Goal: Transaction & Acquisition: Purchase product/service

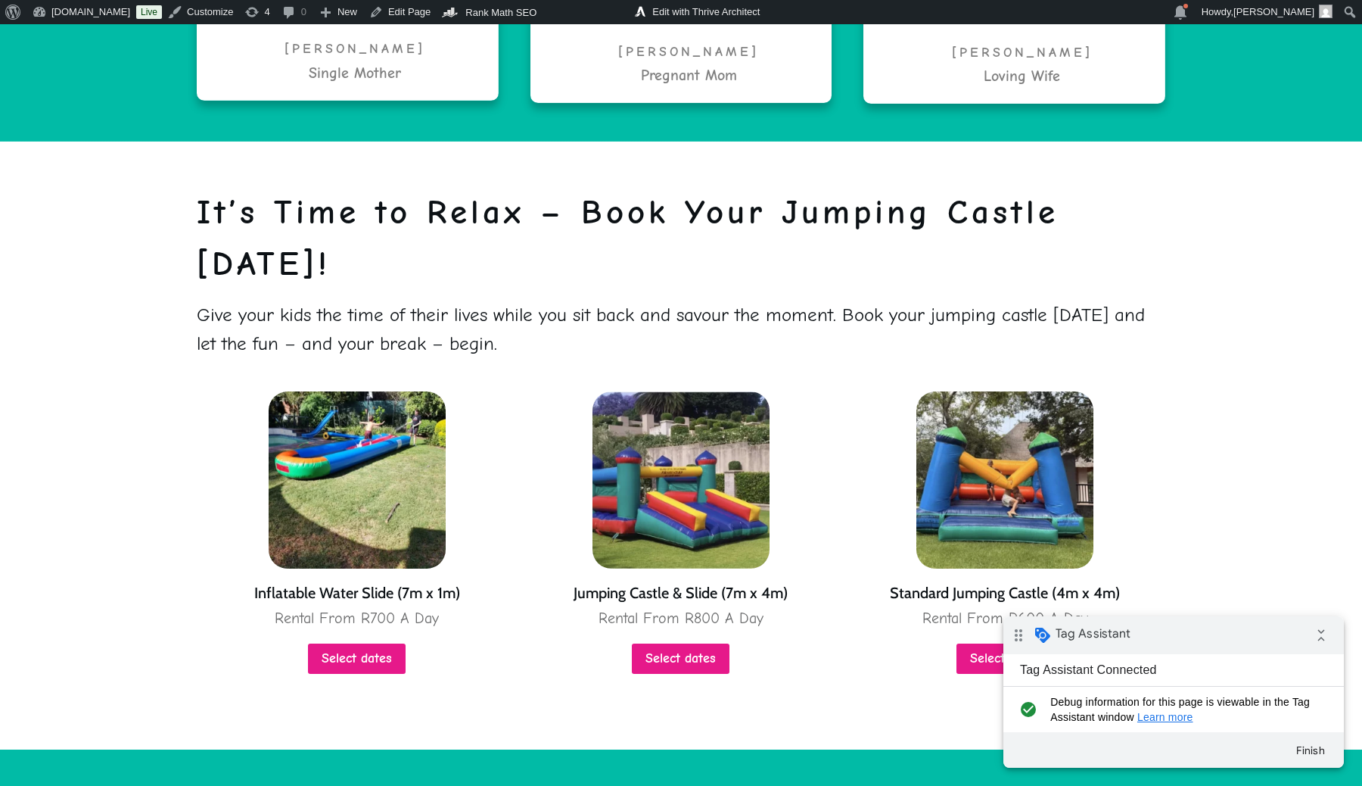
scroll to position [3463, 0]
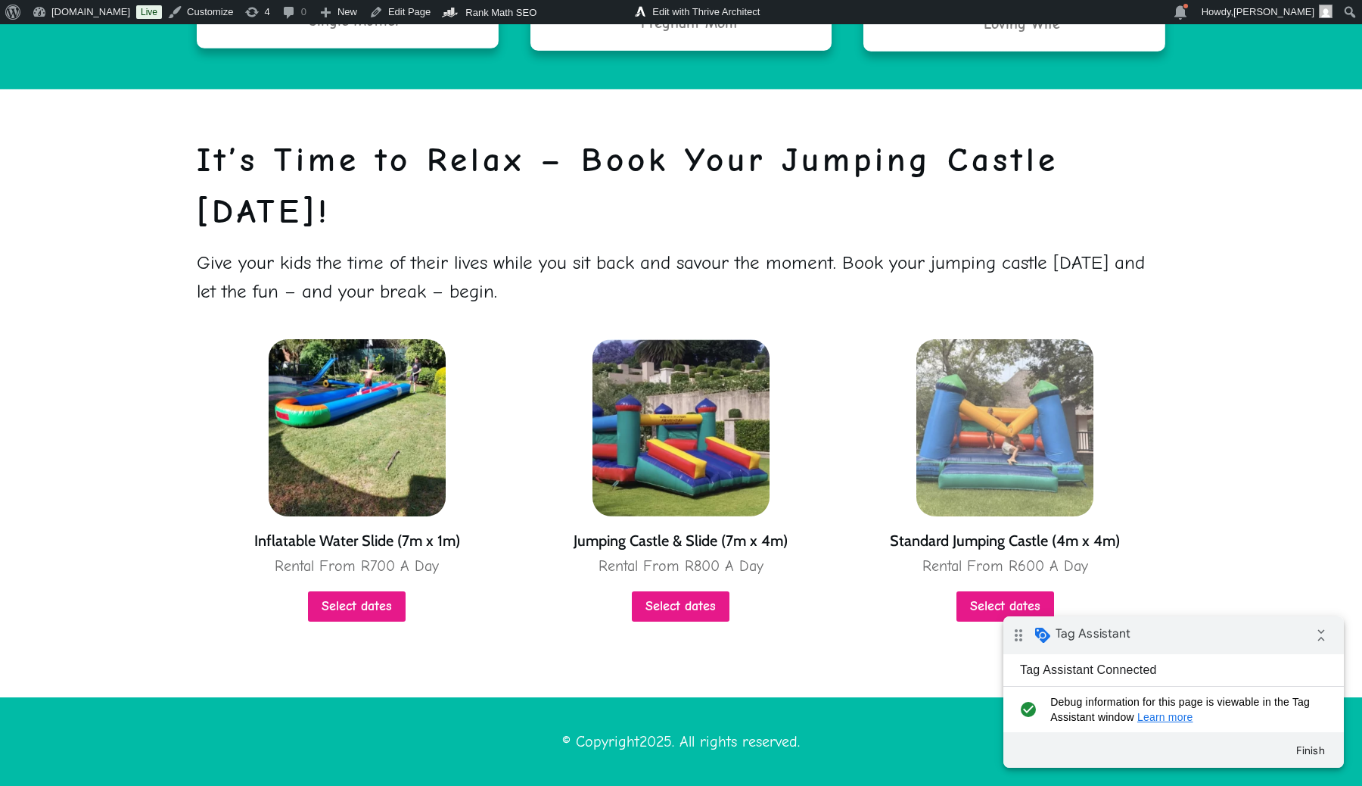
click at [973, 418] on img at bounding box center [1005, 427] width 177 height 177
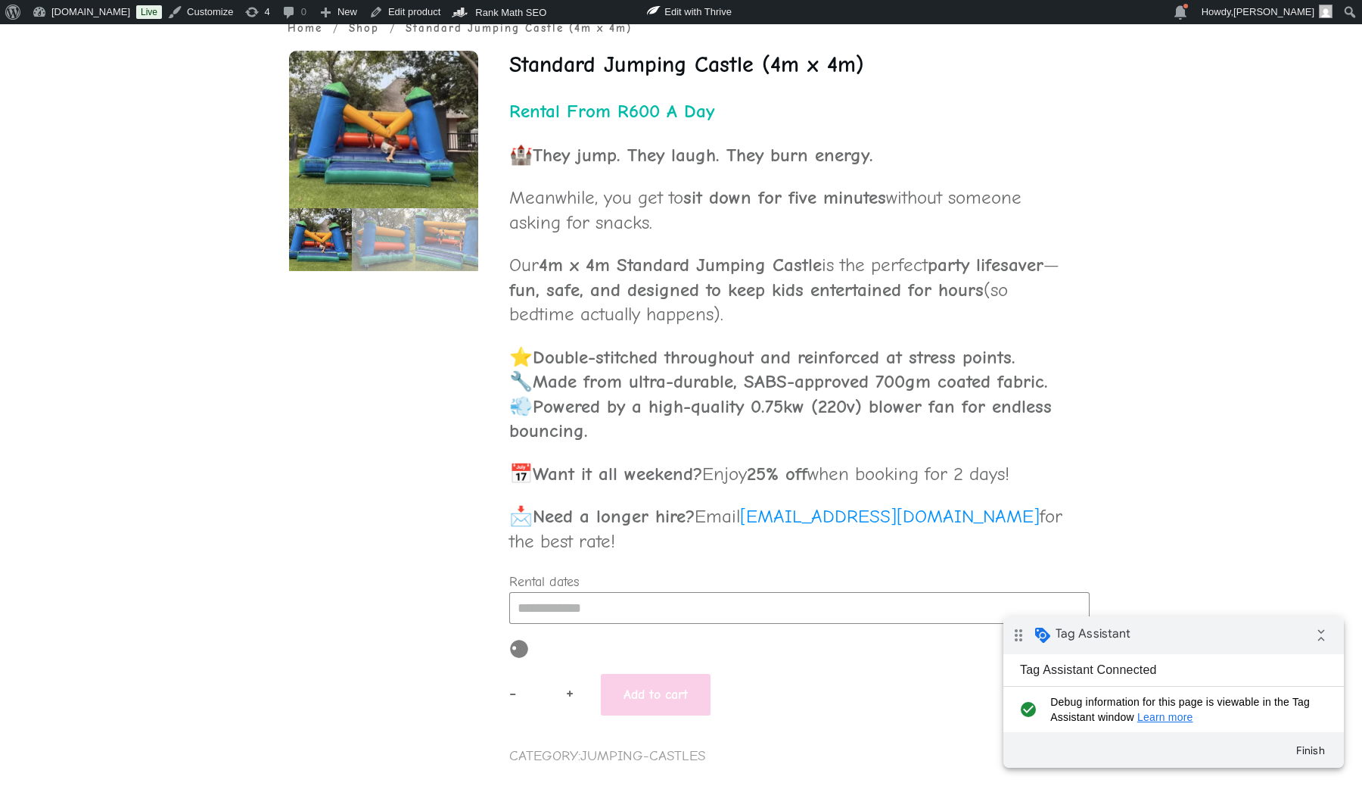
click at [651, 615] on input "Rental dates" at bounding box center [799, 608] width 581 height 32
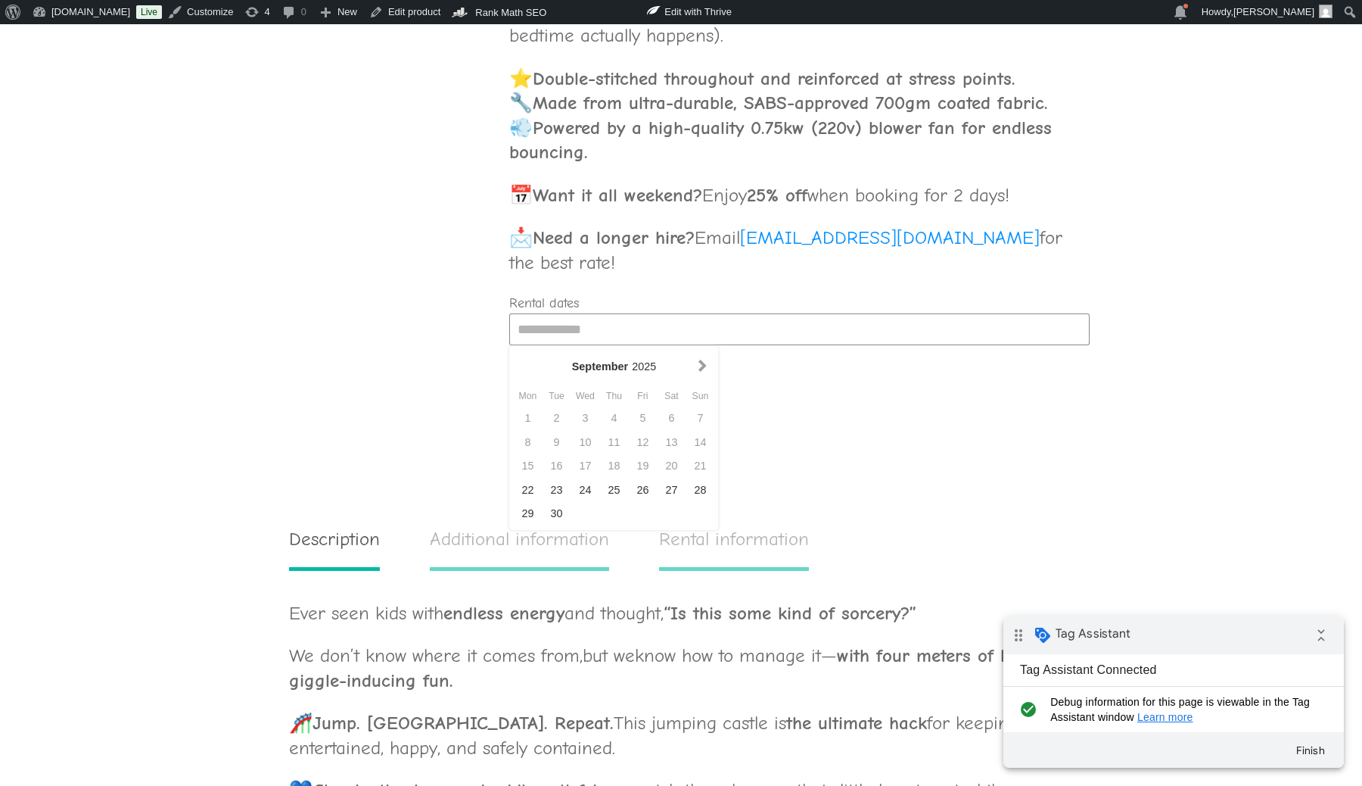
scroll to position [942, 0]
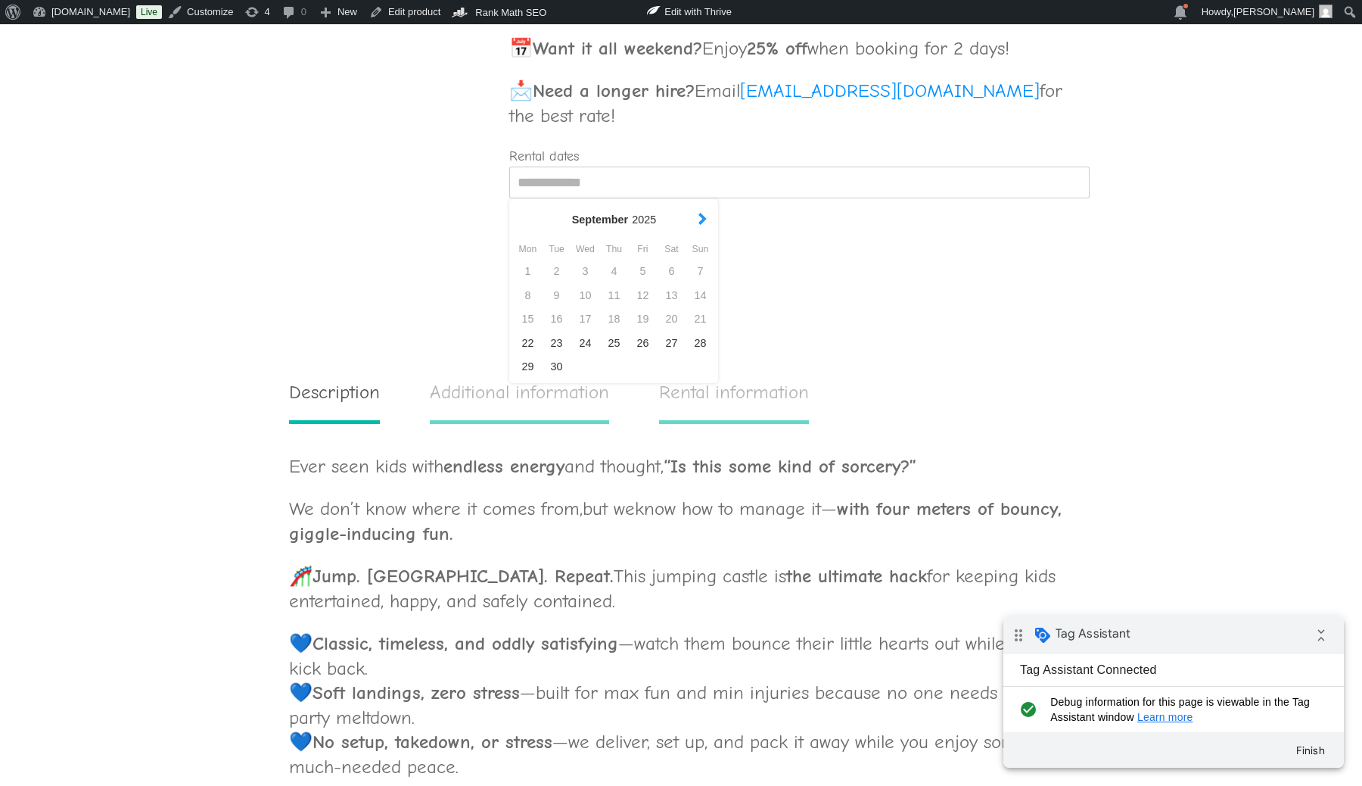
click at [702, 216] on button "button" at bounding box center [703, 220] width 16 height 20
click at [640, 323] on div "19" at bounding box center [642, 319] width 29 height 24
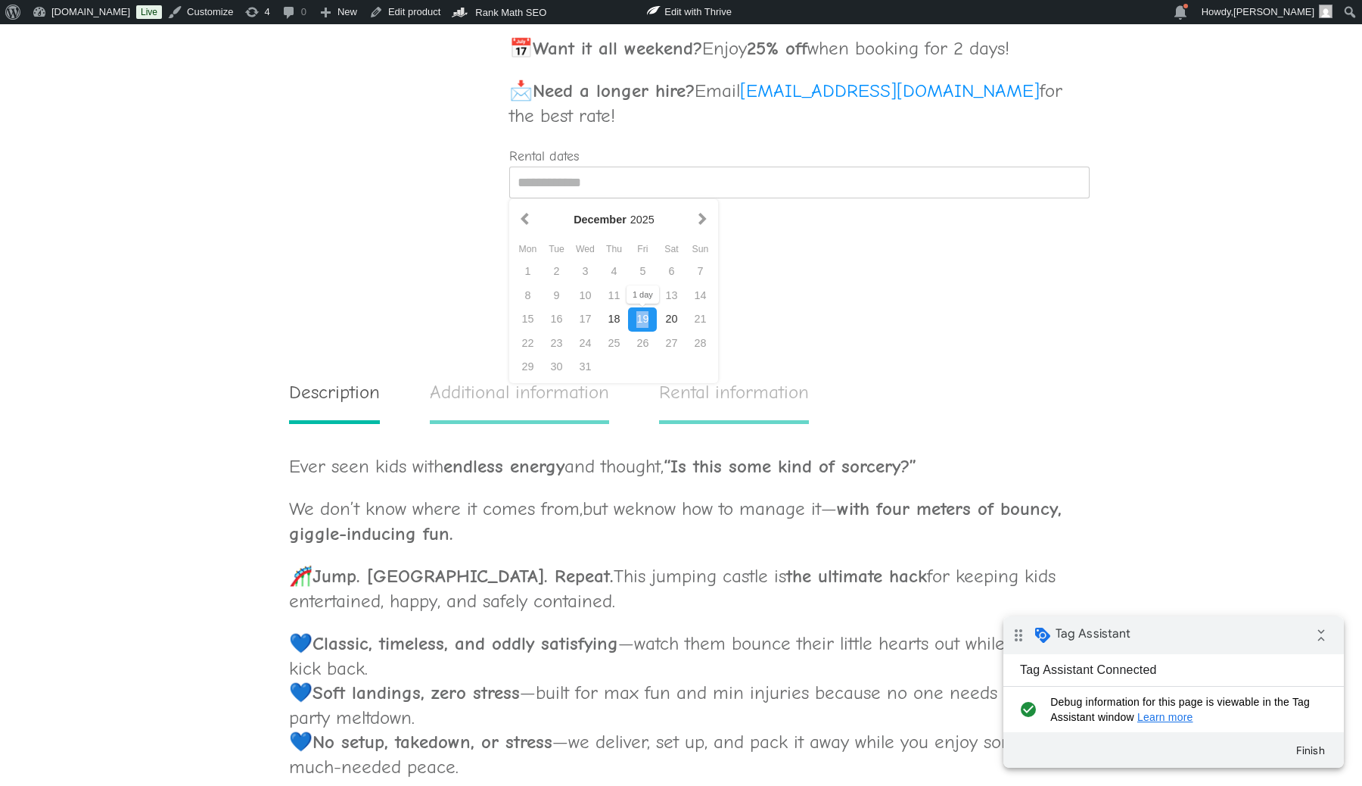
type input "**********"
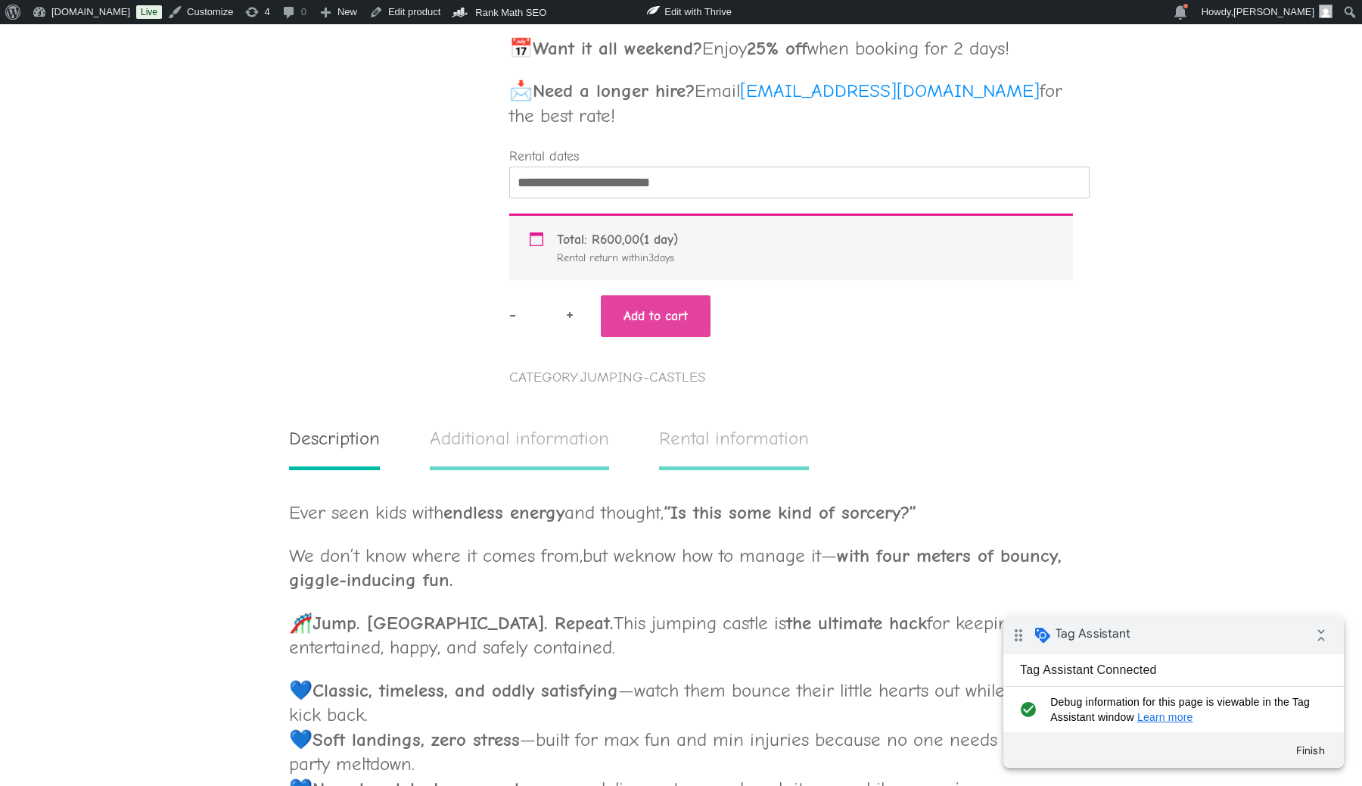
click at [652, 316] on button "Add to cart" at bounding box center [656, 316] width 110 height 42
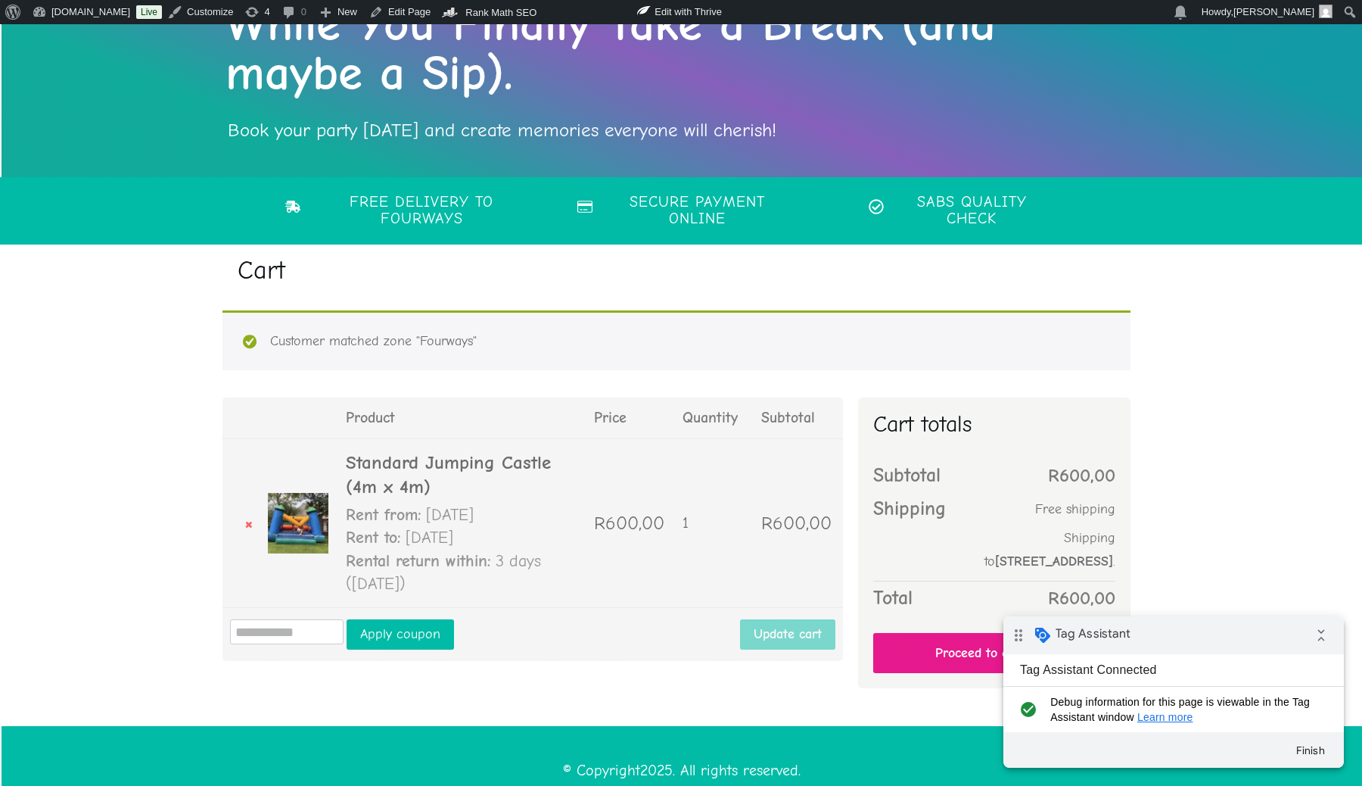
scroll to position [280, 0]
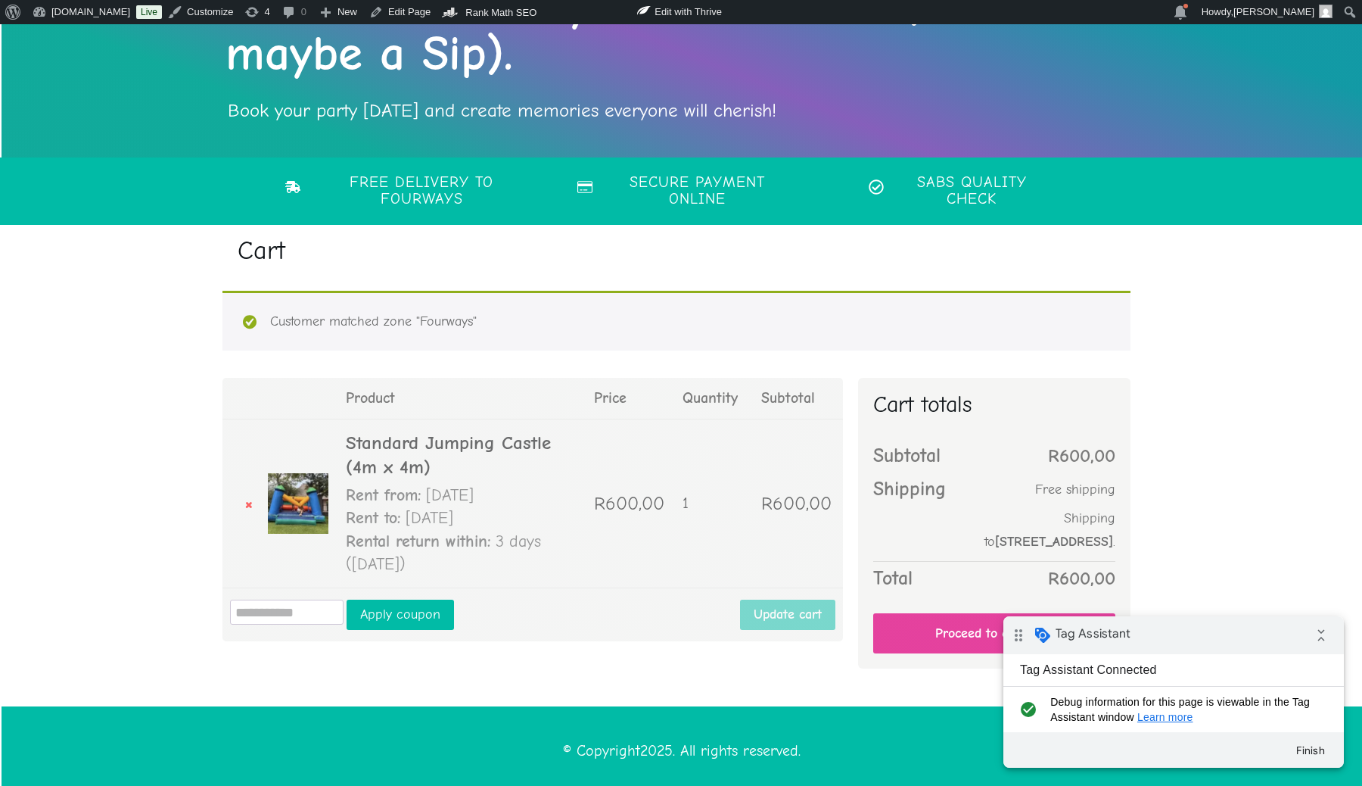
click at [929, 625] on link "Proceed to checkout" at bounding box center [994, 633] width 242 height 40
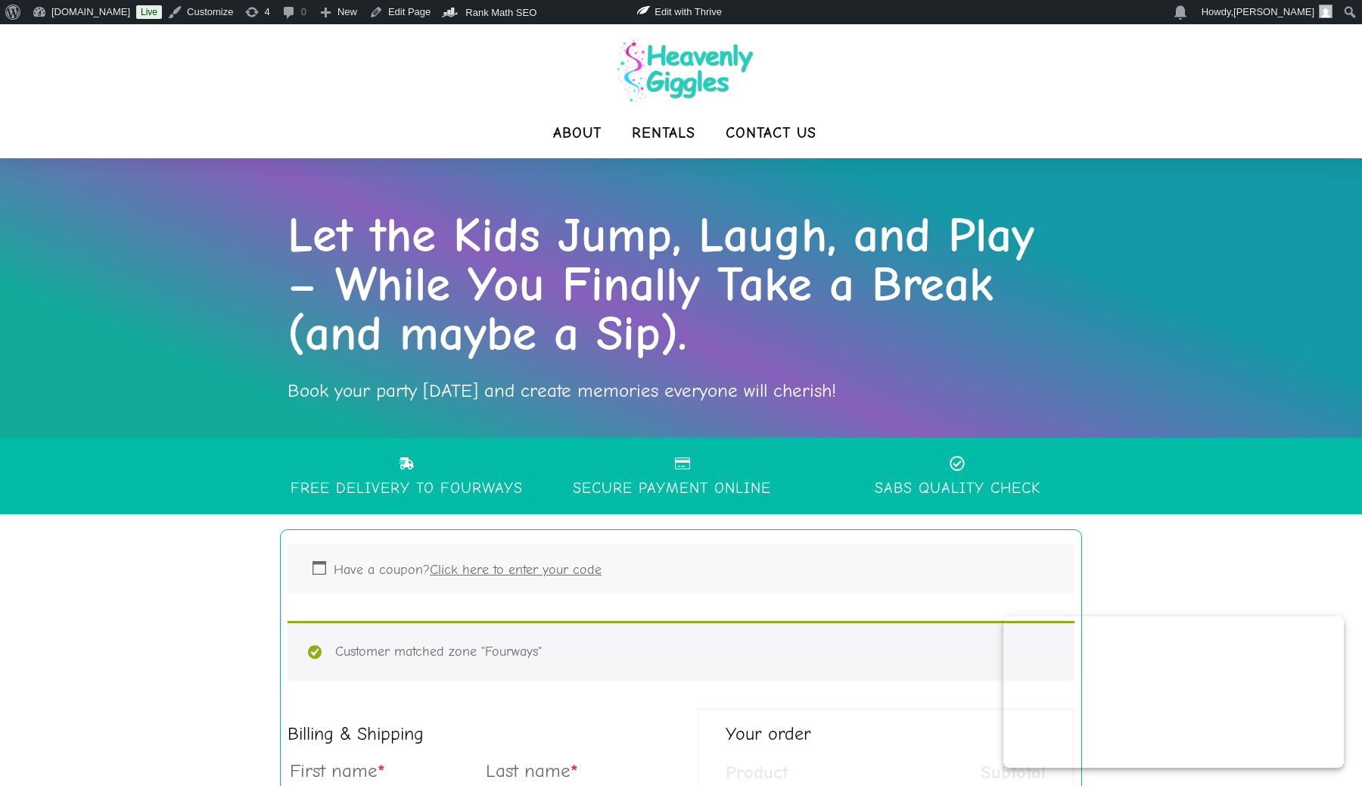
select select "**"
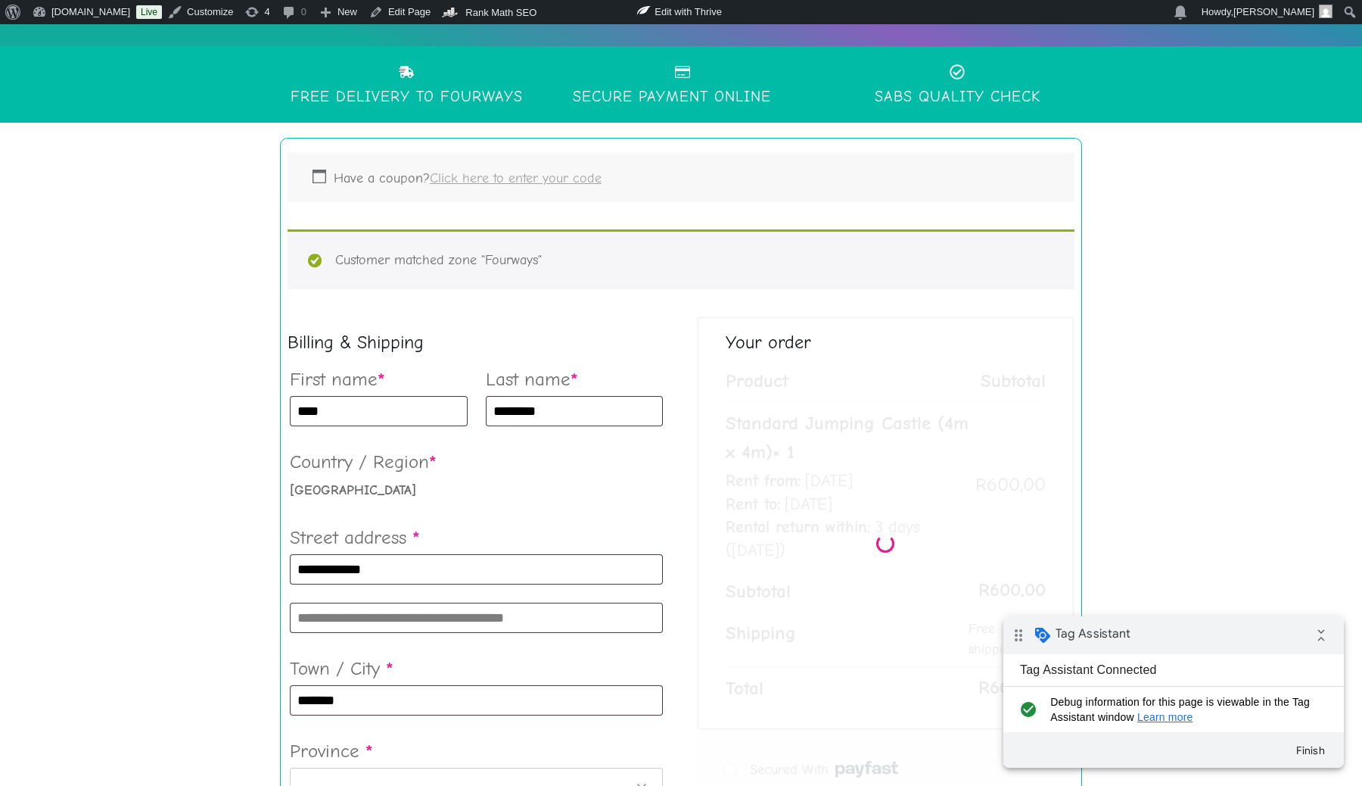
click at [531, 176] on link "Click here to enter your code" at bounding box center [516, 178] width 172 height 16
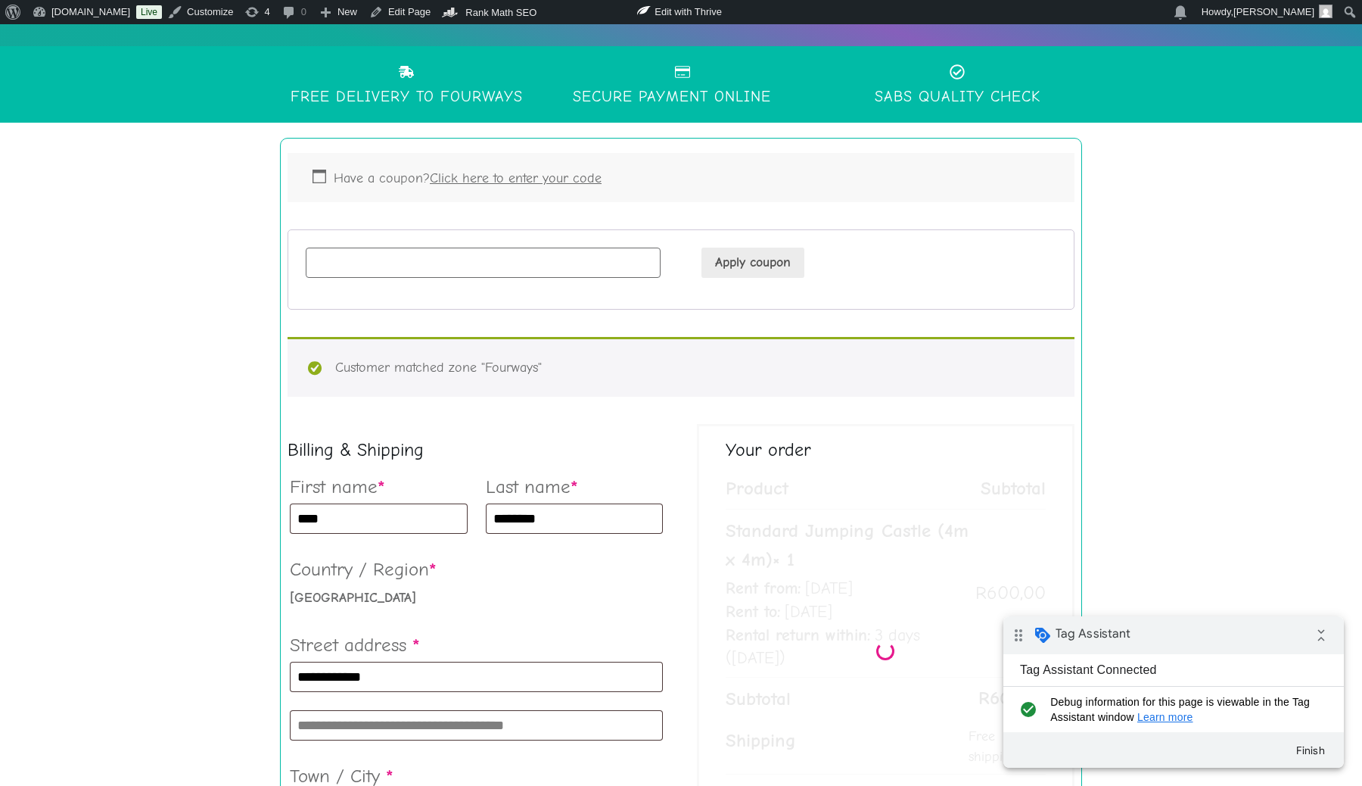
click at [449, 257] on input "Coupon:" at bounding box center [483, 263] width 355 height 30
paste input "******"
type input "******"
click at [755, 268] on button "Apply coupon" at bounding box center [753, 263] width 103 height 30
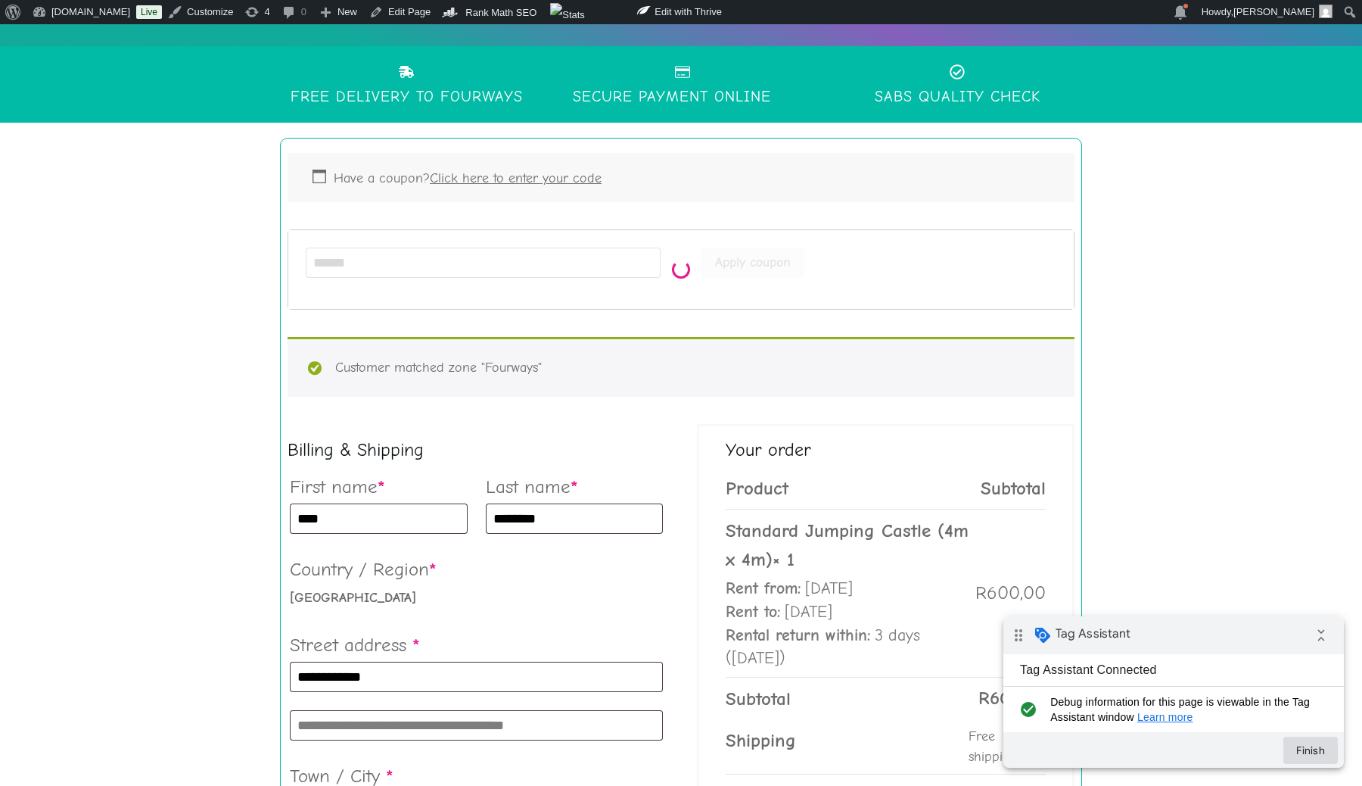
click at [1315, 749] on button "Finish" at bounding box center [1311, 749] width 54 height 27
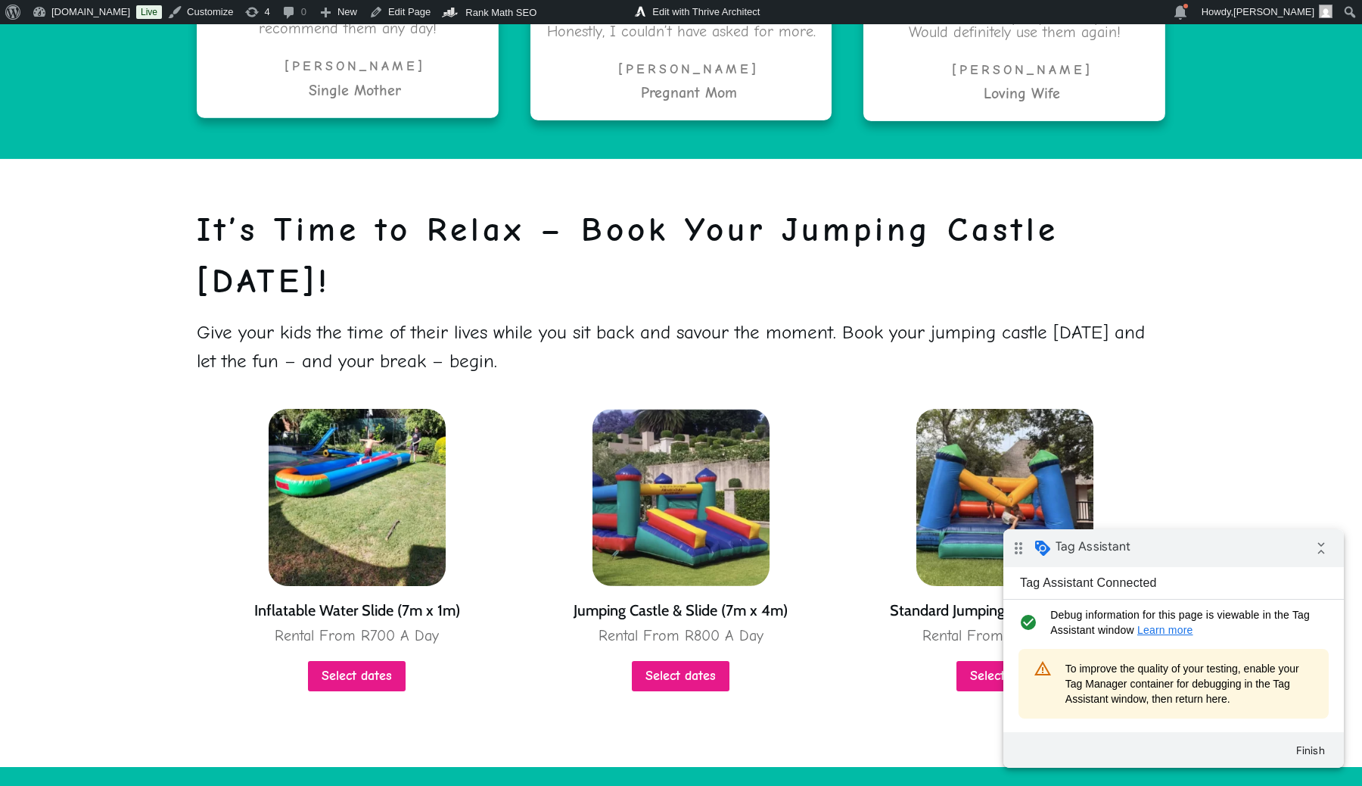
scroll to position [3463, 0]
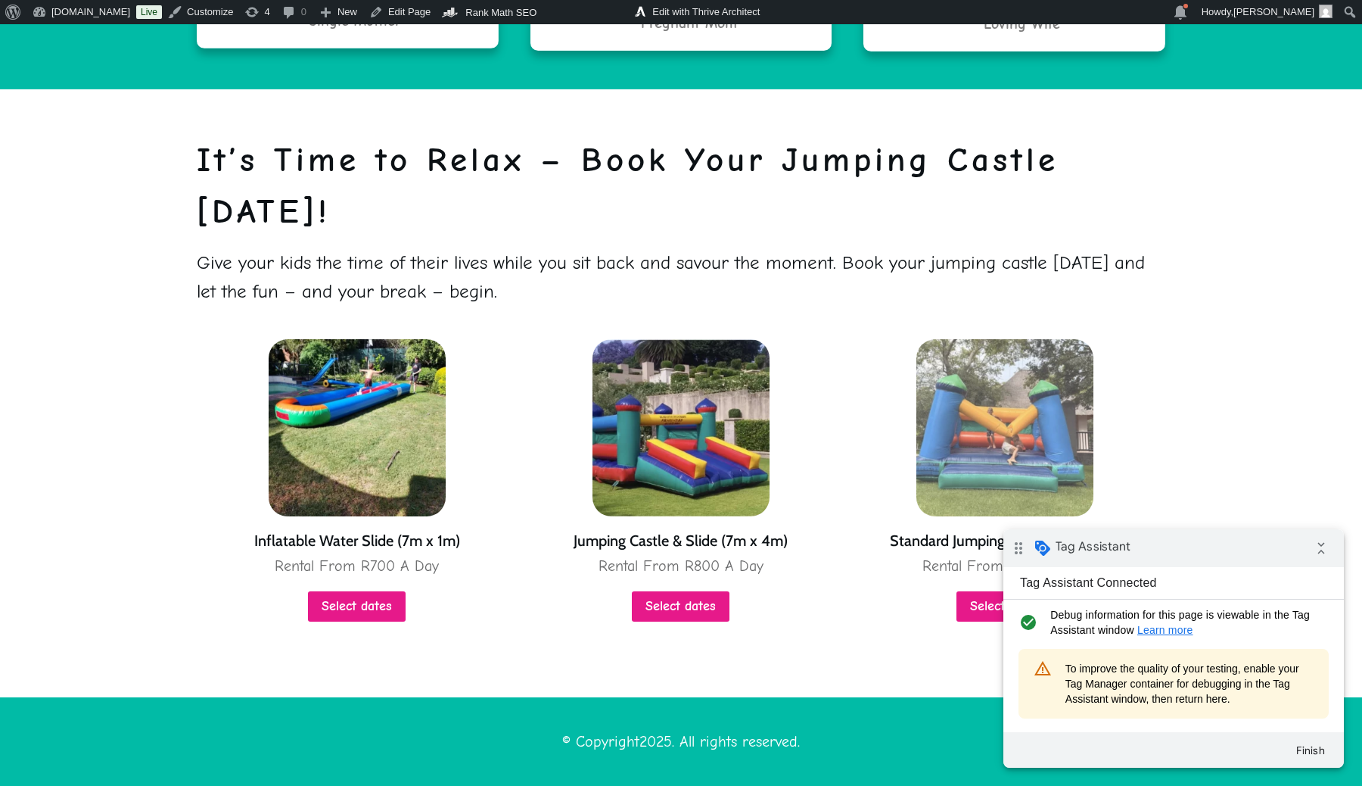
click at [1016, 424] on img at bounding box center [1005, 427] width 177 height 177
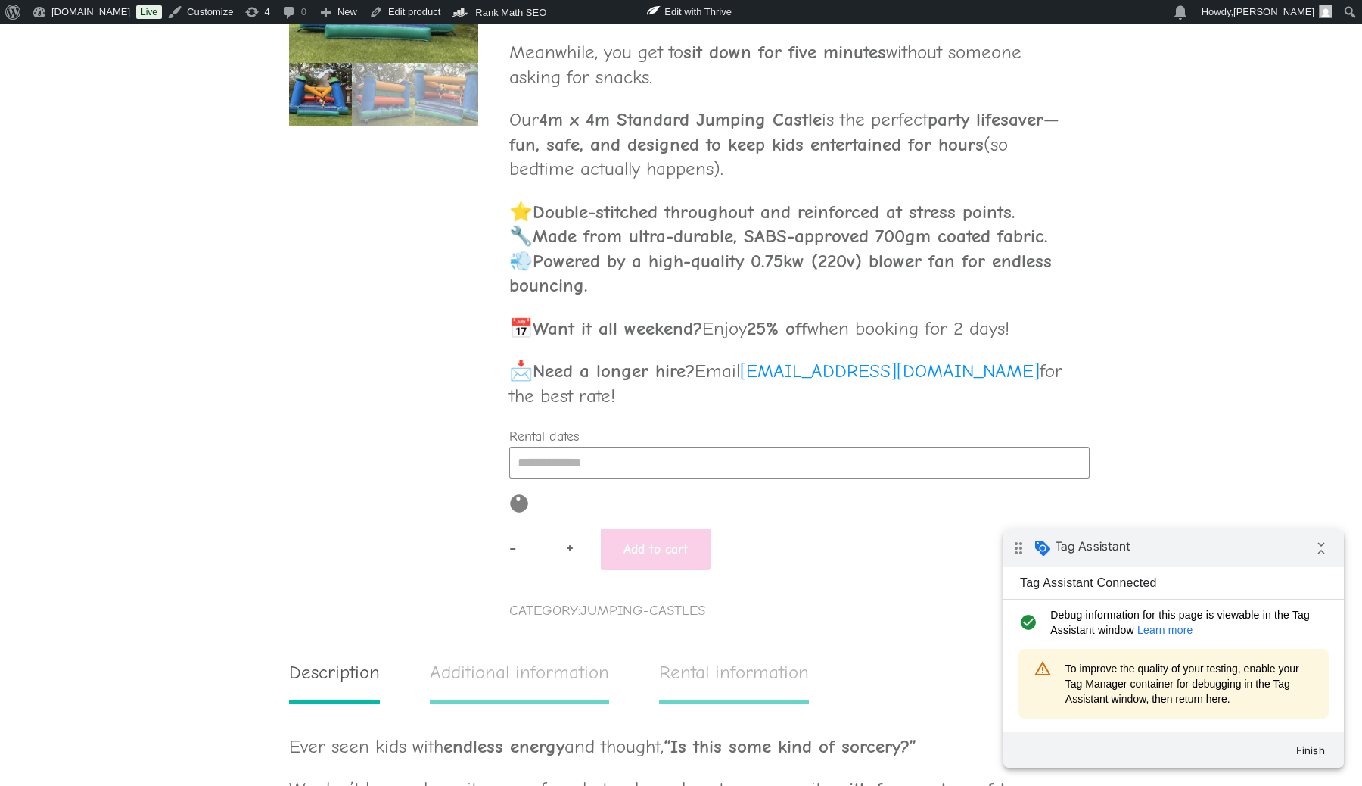
click at [664, 454] on input "Rental dates" at bounding box center [799, 463] width 581 height 32
click at [702, 494] on button "button" at bounding box center [703, 500] width 16 height 20
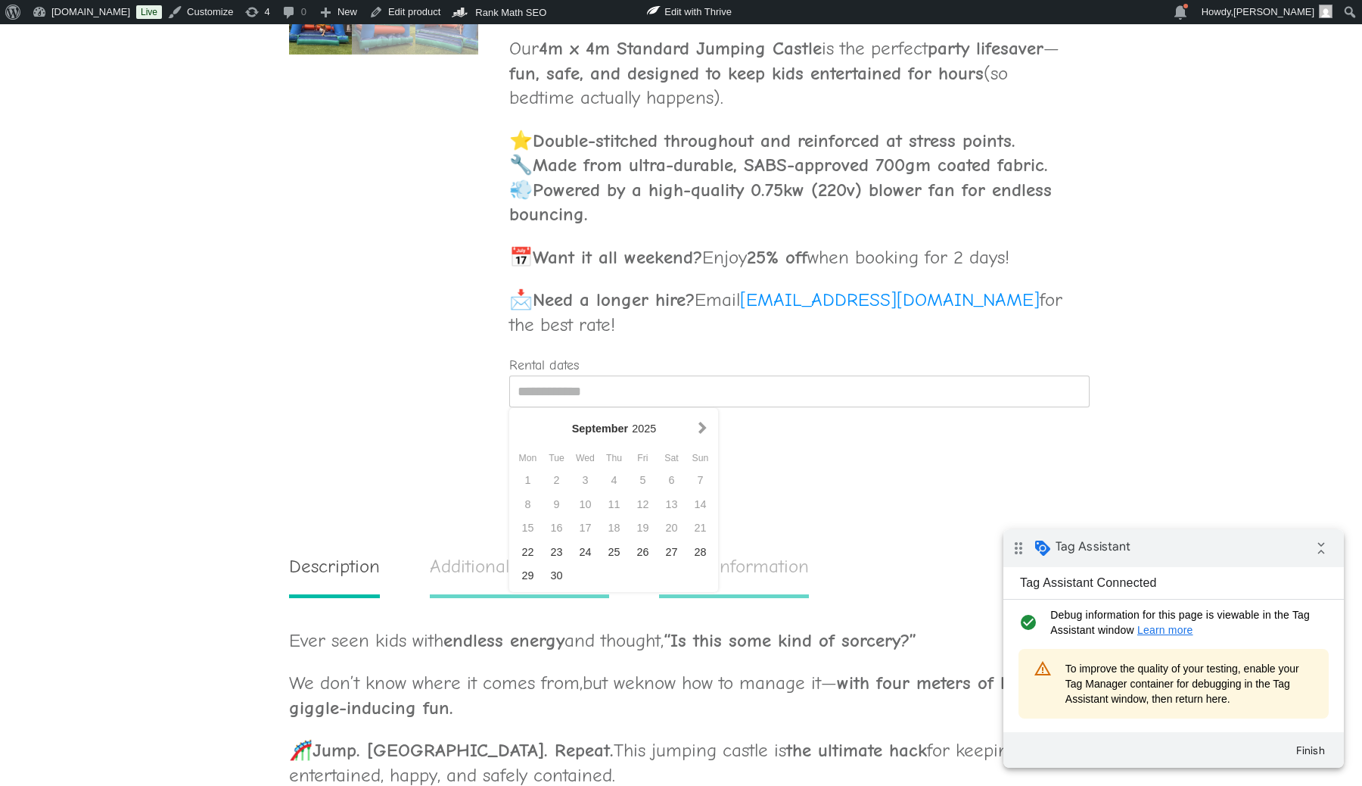
scroll to position [837, 0]
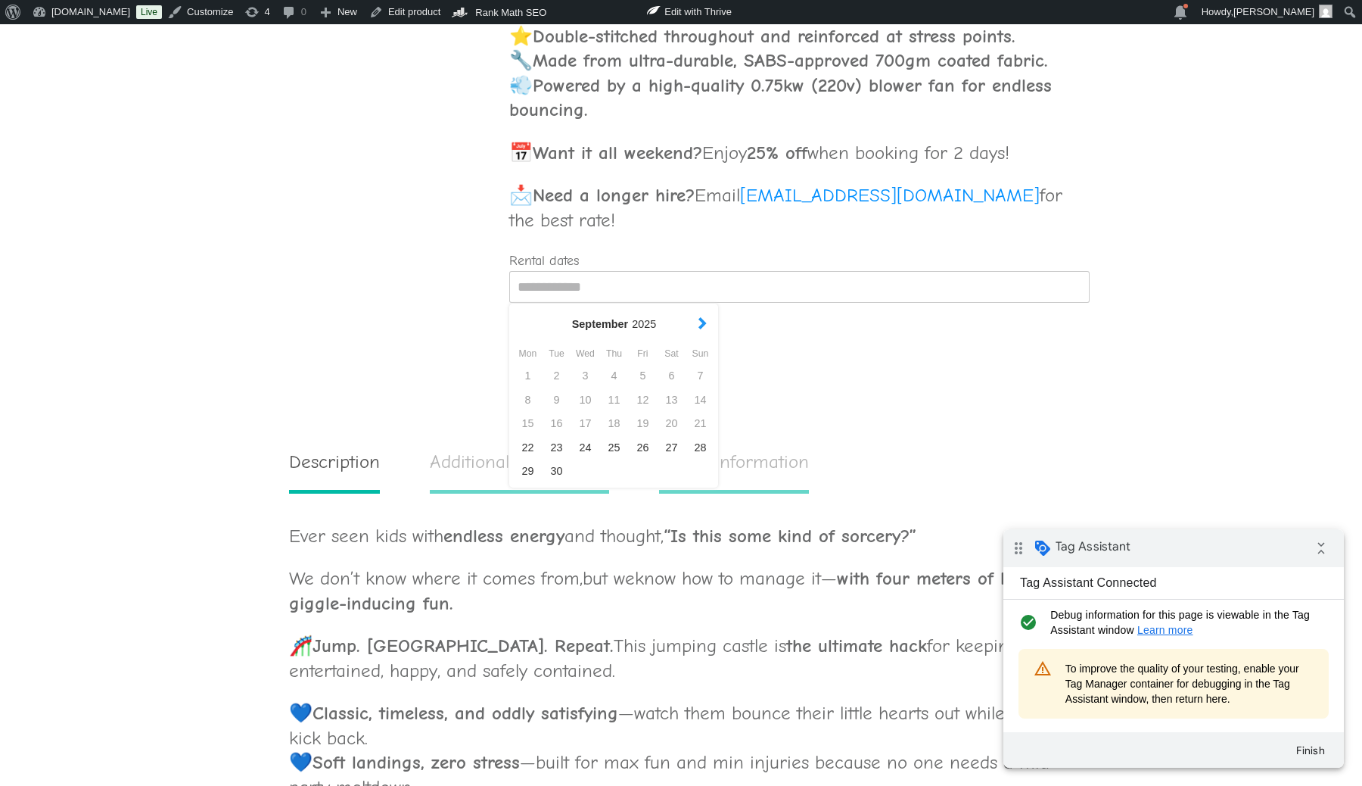
click at [699, 319] on button "button" at bounding box center [703, 325] width 16 height 20
click at [665, 415] on div "20" at bounding box center [671, 424] width 29 height 24
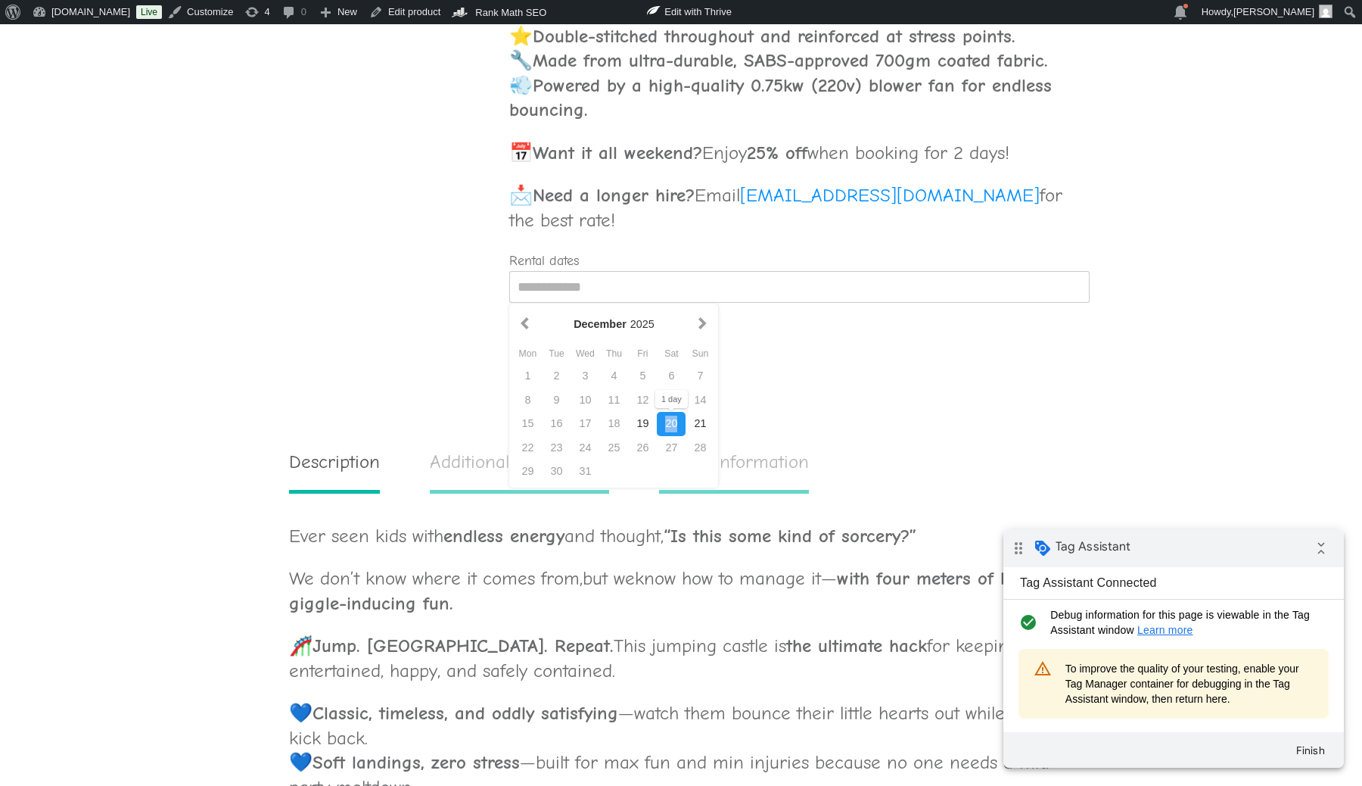
type input "**********"
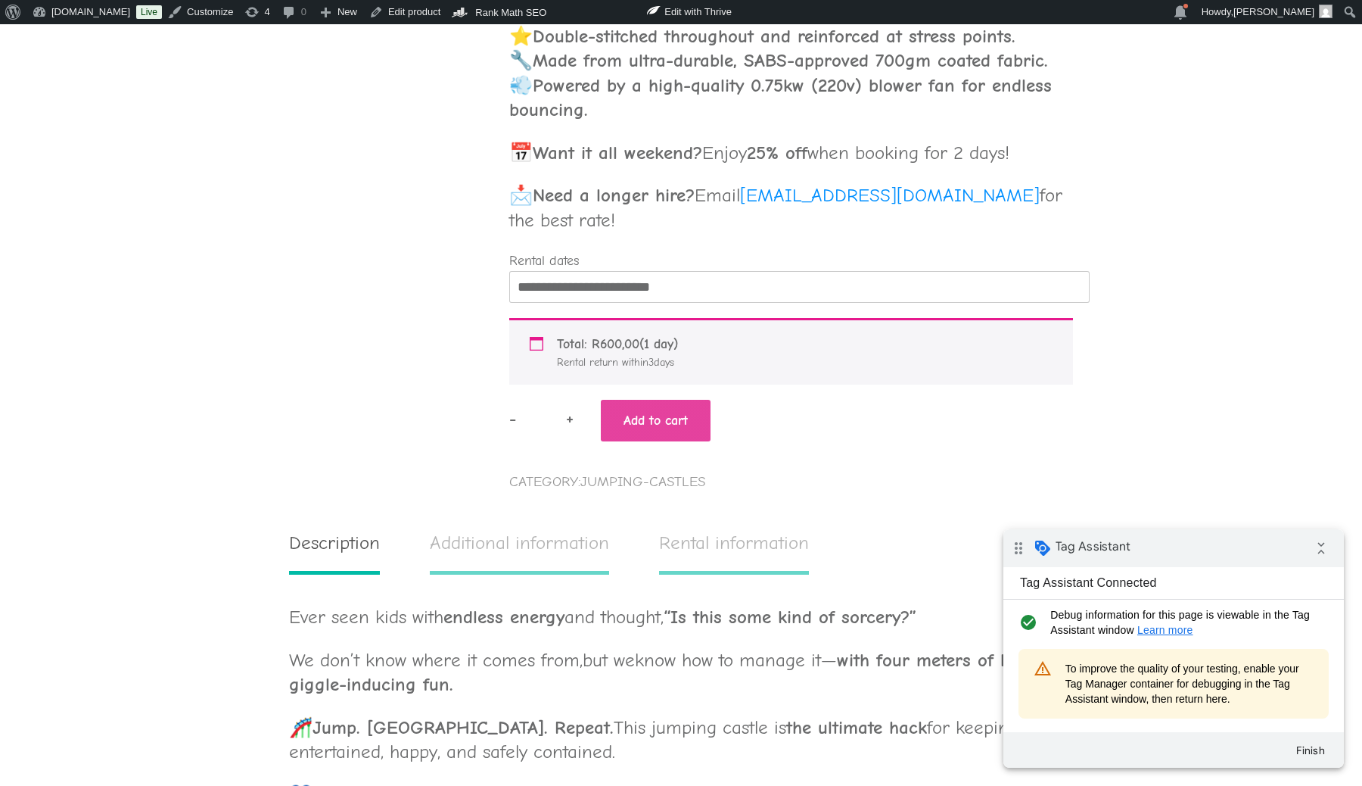
click at [665, 406] on button "Add to cart" at bounding box center [656, 421] width 110 height 42
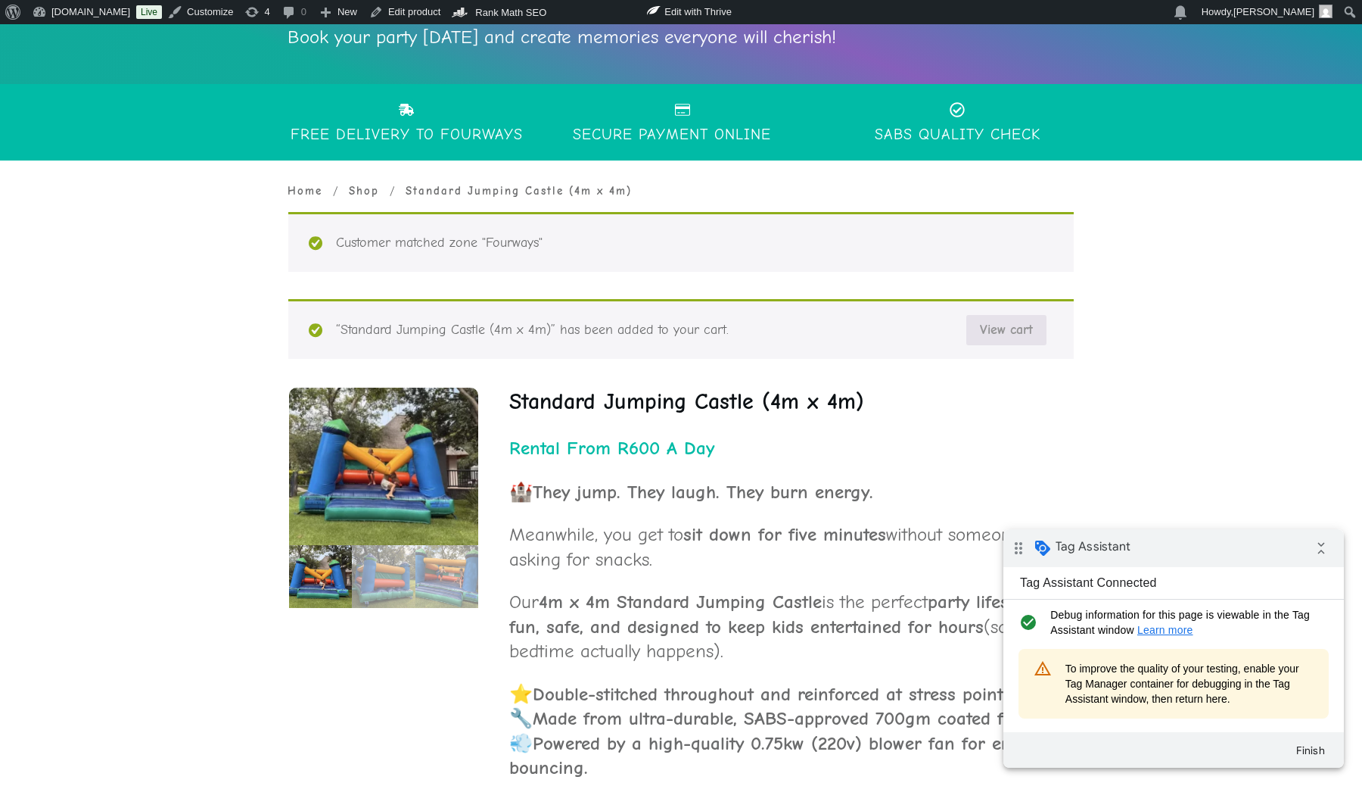
click at [1002, 325] on link "View cart" at bounding box center [1007, 330] width 80 height 30
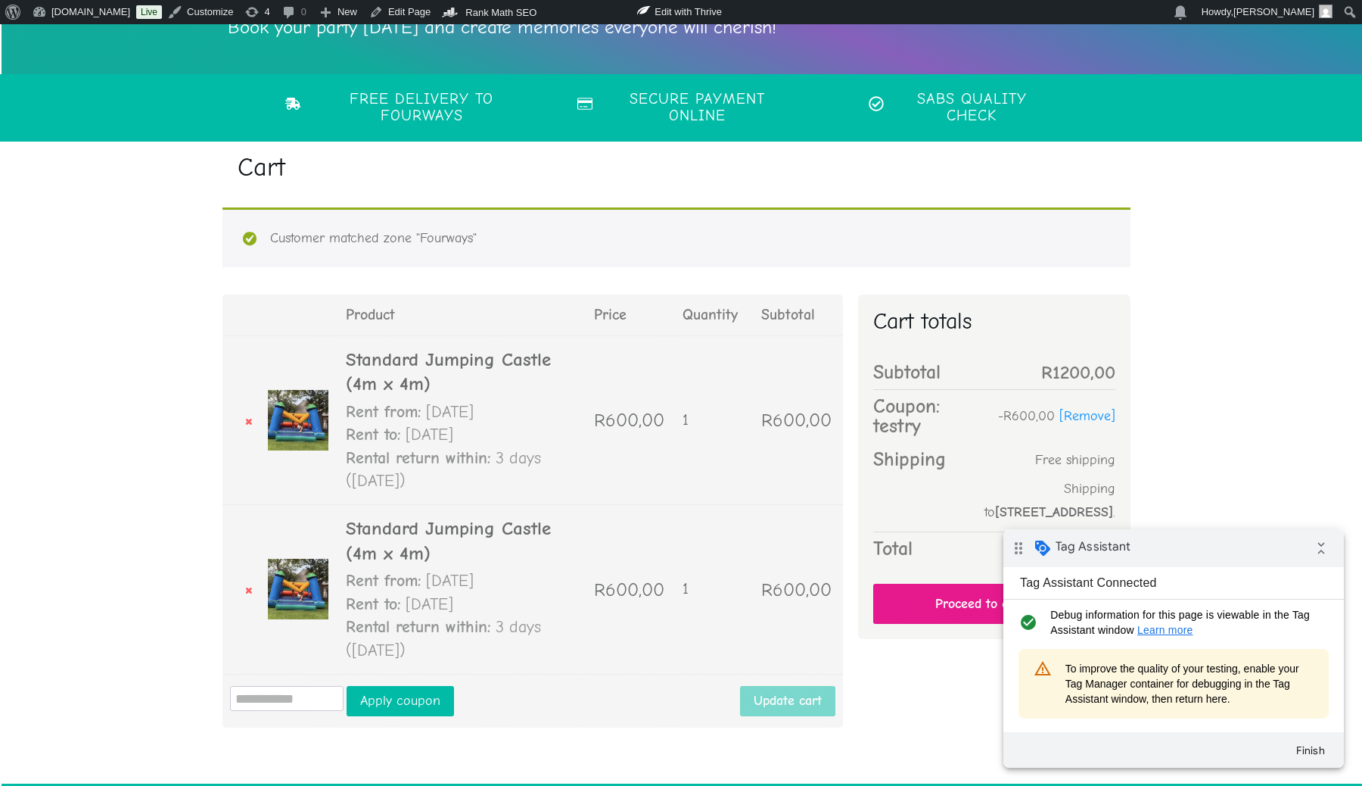
scroll to position [441, 0]
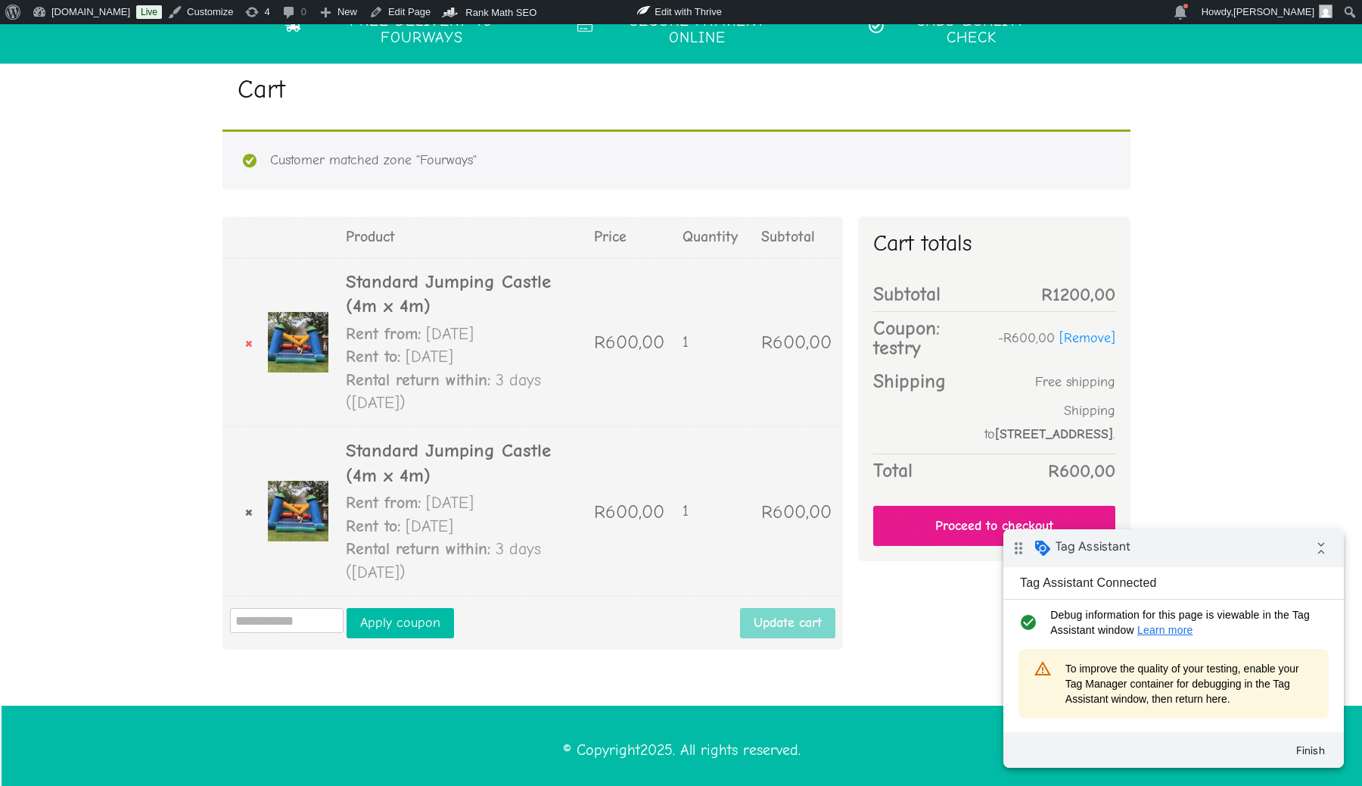
click at [251, 505] on link "×" at bounding box center [242, 511] width 38 height 23
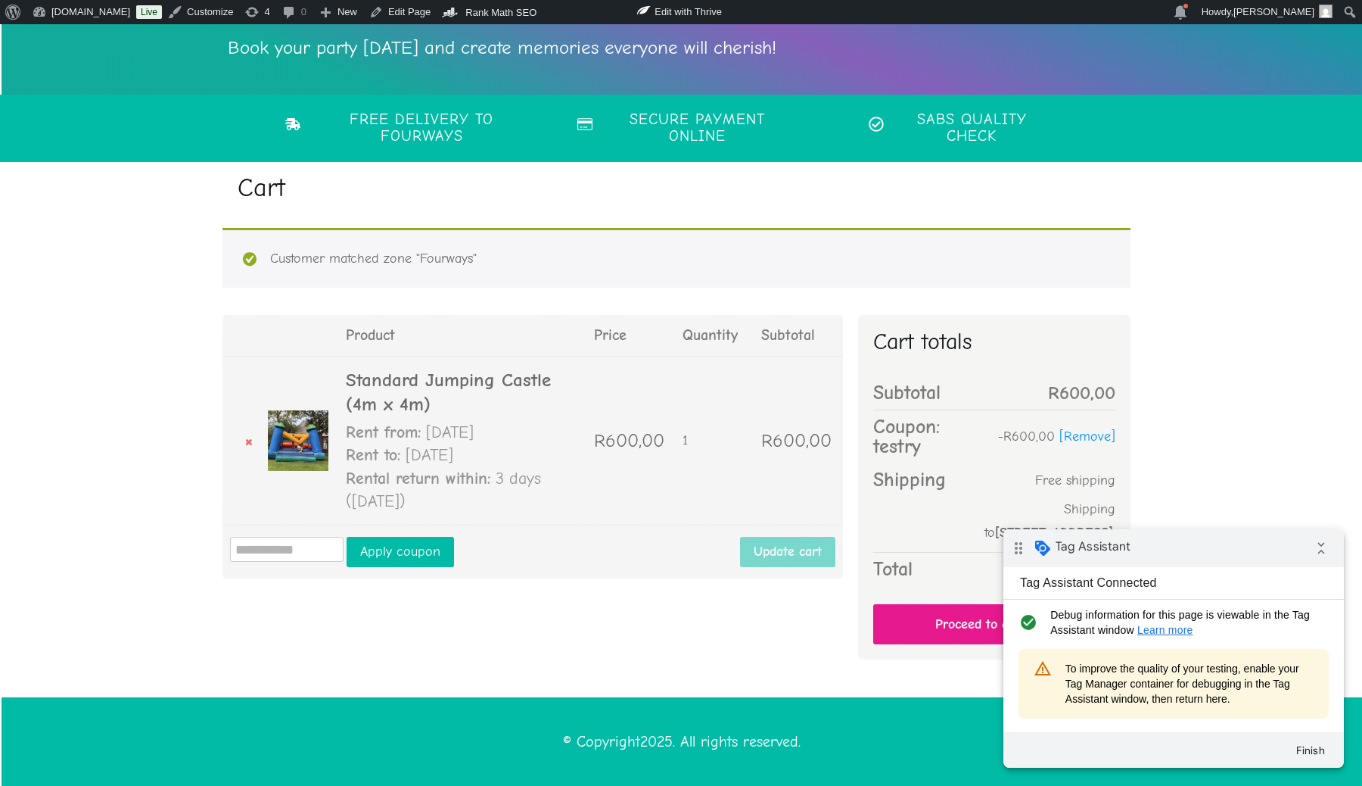
scroll to position [334, 0]
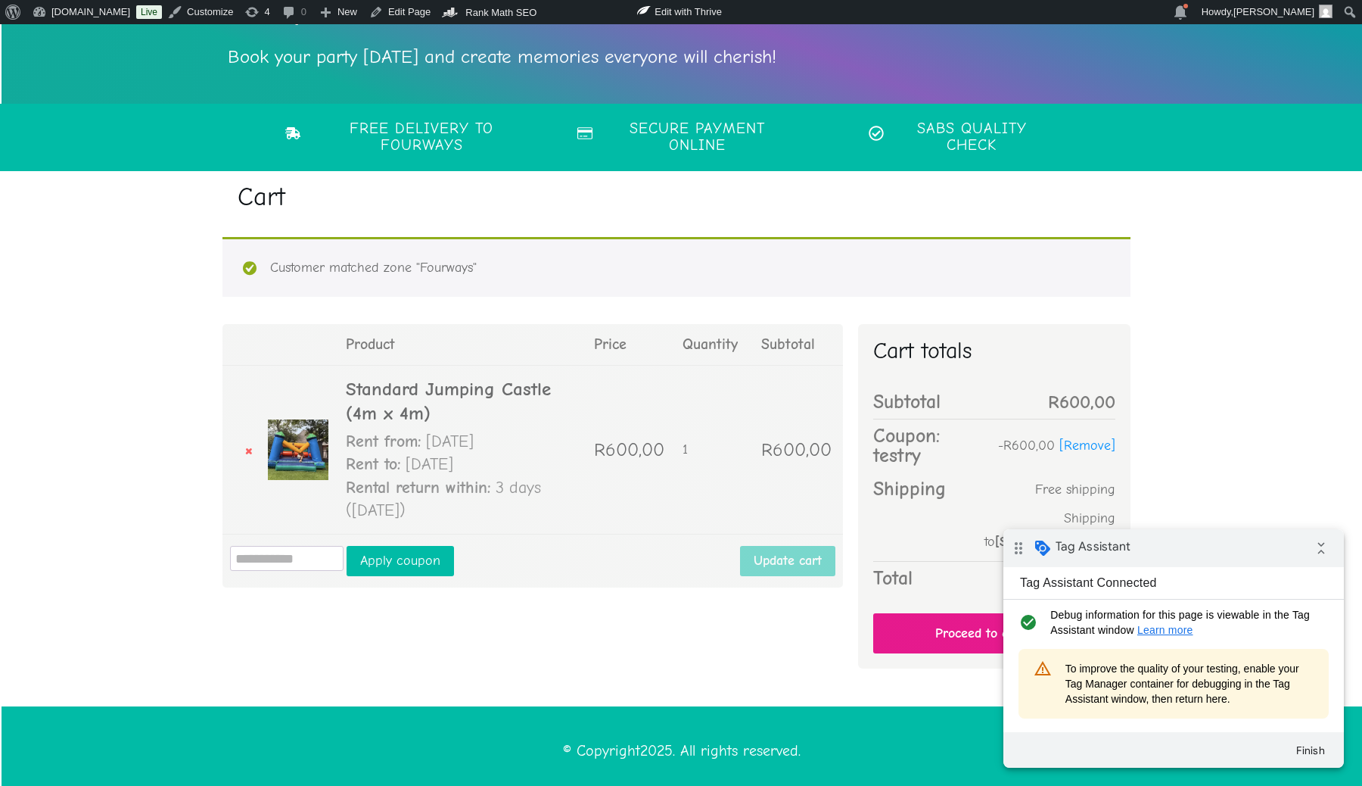
click at [283, 547] on input "Coupon:" at bounding box center [287, 558] width 114 height 25
paste input "******"
type input "******"
click at [408, 560] on button "Apply coupon" at bounding box center [400, 561] width 107 height 30
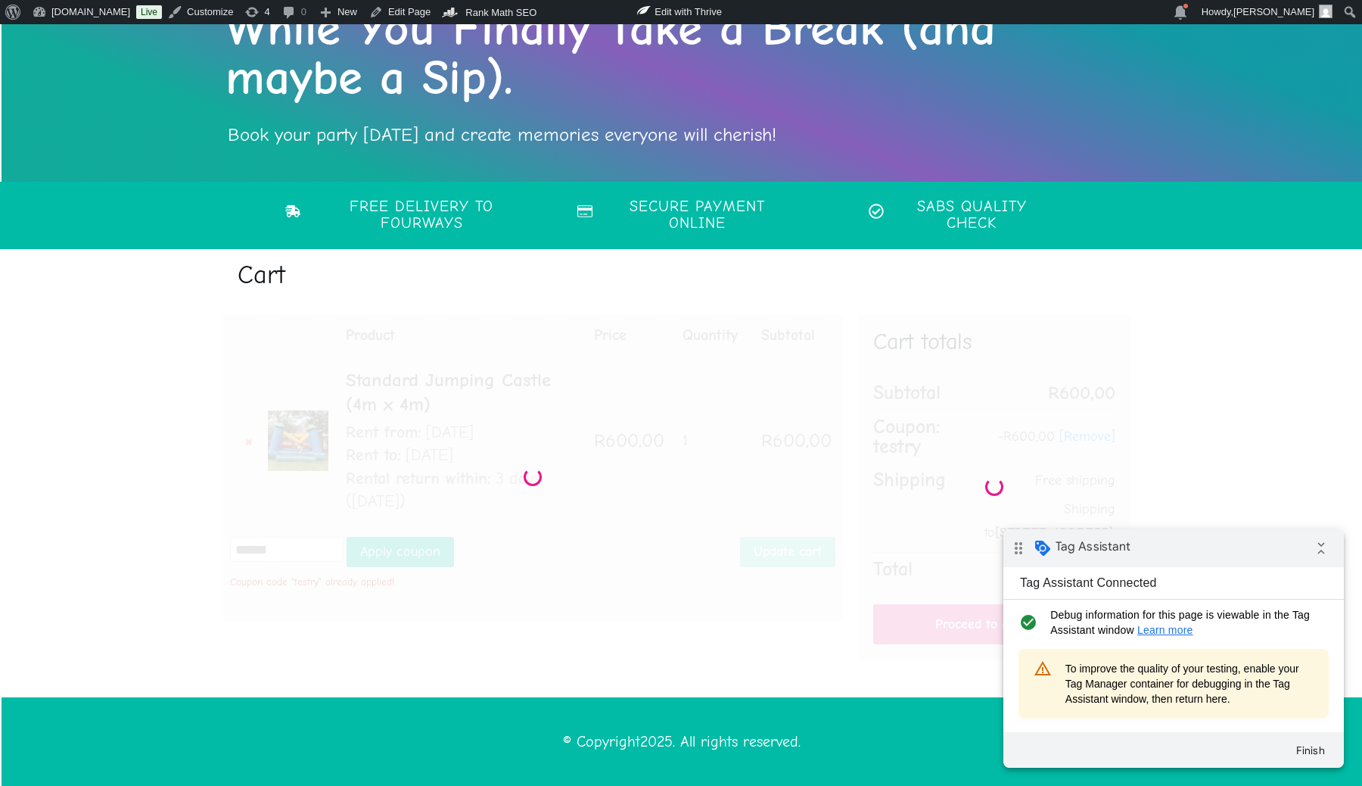
scroll to position [247, 0]
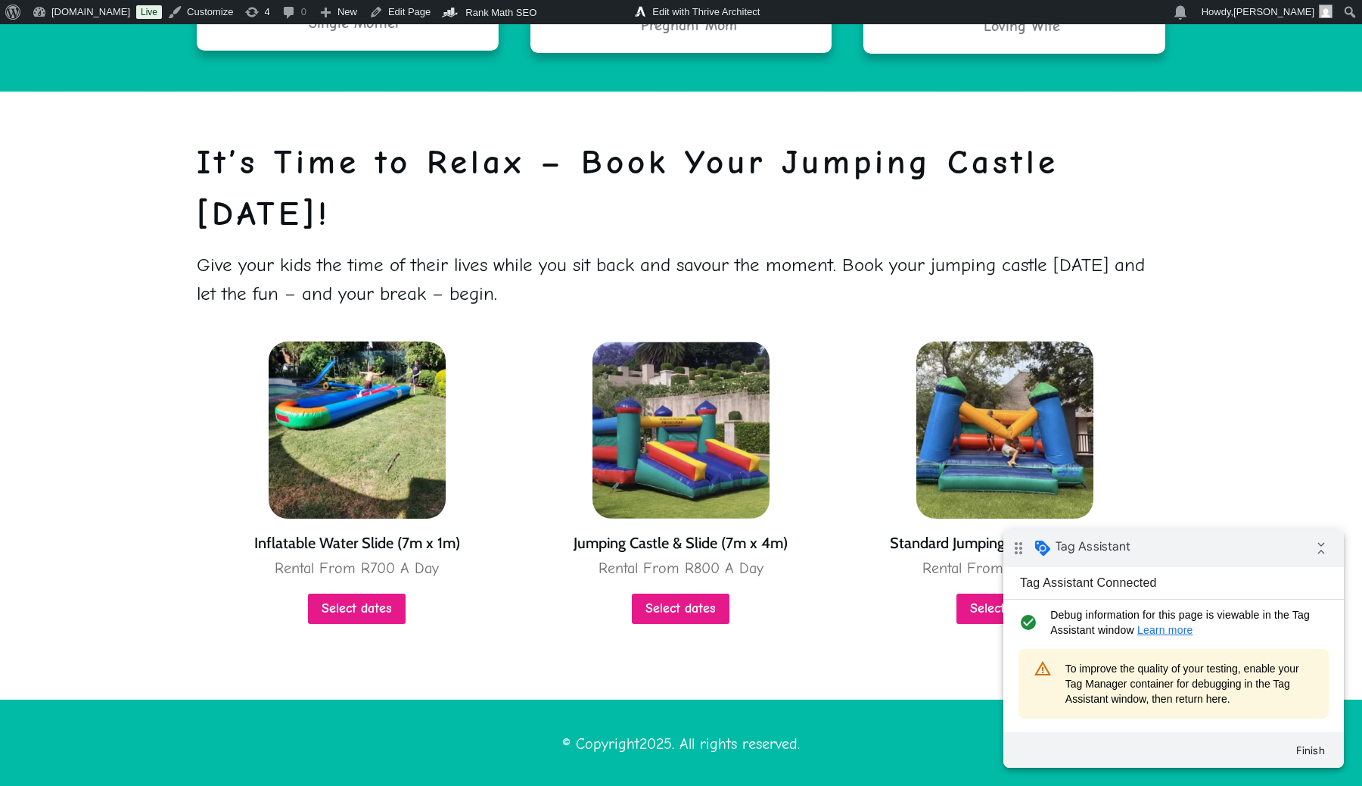
scroll to position [3463, 0]
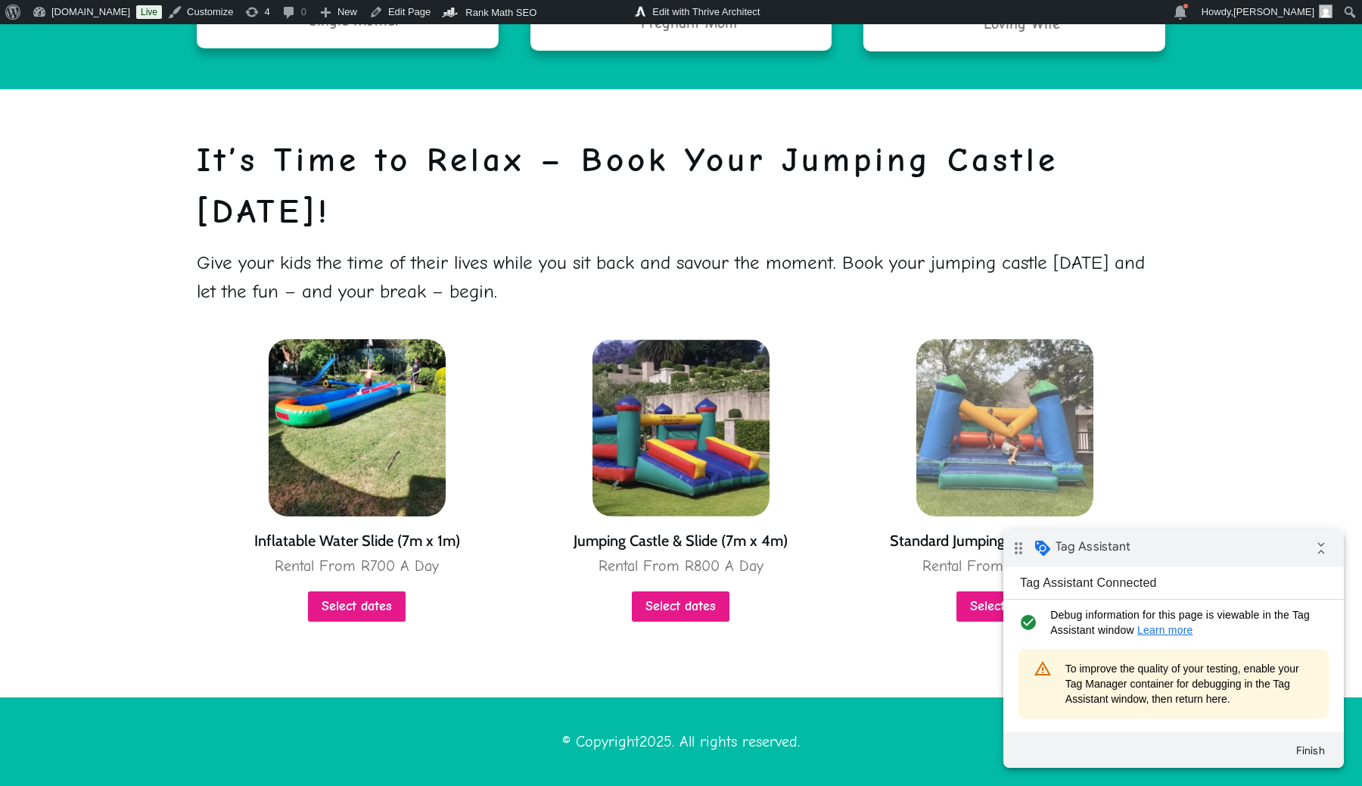
click at [996, 416] on img at bounding box center [1005, 427] width 177 height 177
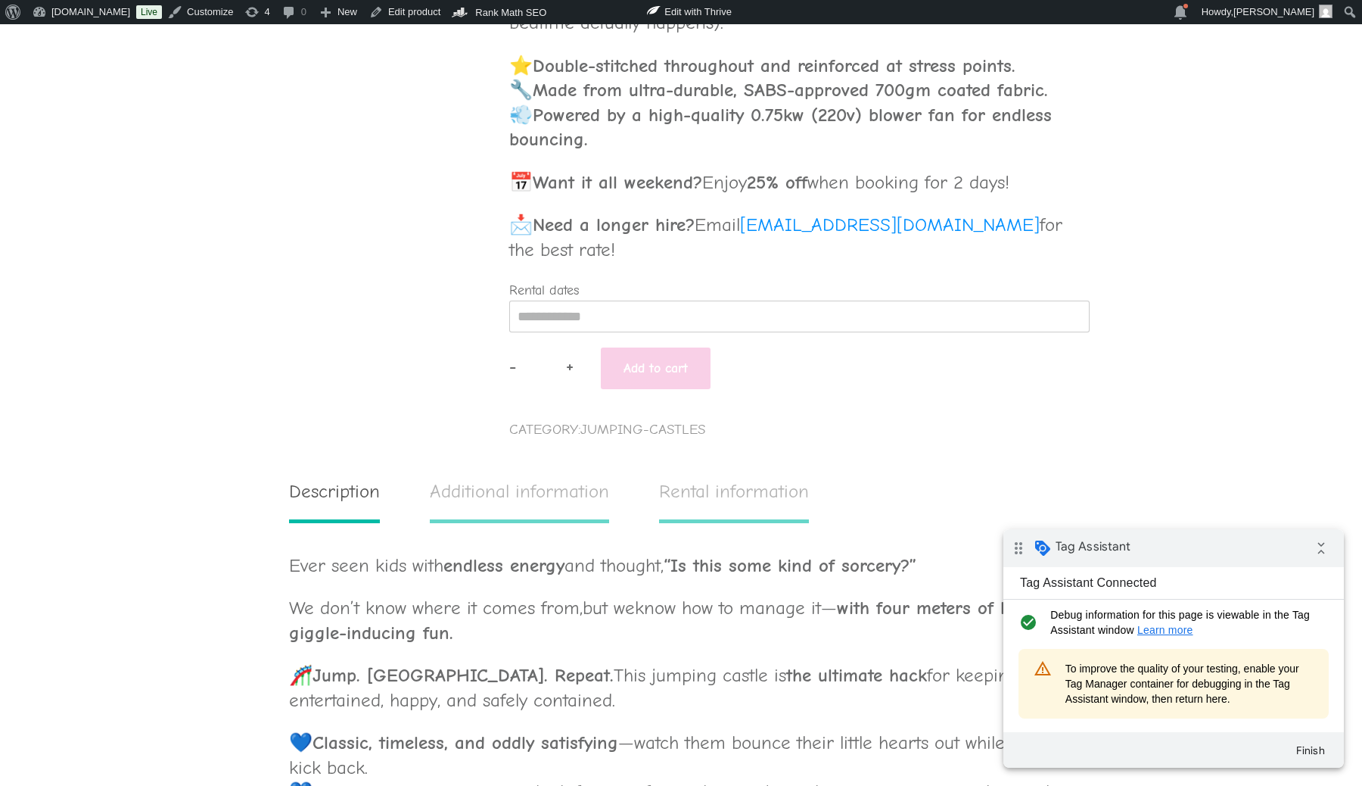
scroll to position [814, 0]
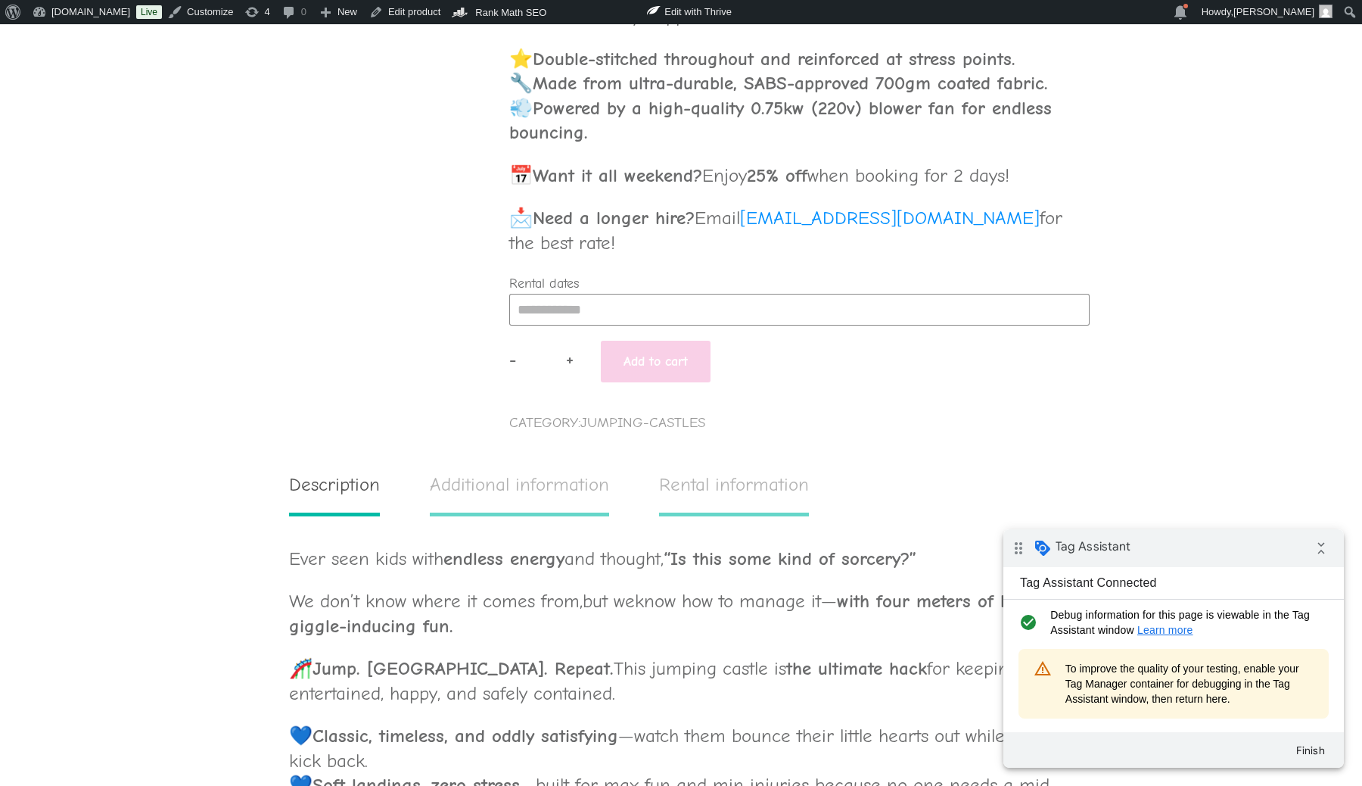
click at [755, 319] on input "Rental dates" at bounding box center [799, 310] width 581 height 32
click at [704, 347] on button "button" at bounding box center [703, 348] width 16 height 20
click at [637, 415] on div "12" at bounding box center [642, 423] width 29 height 24
click at [648, 419] on div "12" at bounding box center [642, 423] width 29 height 24
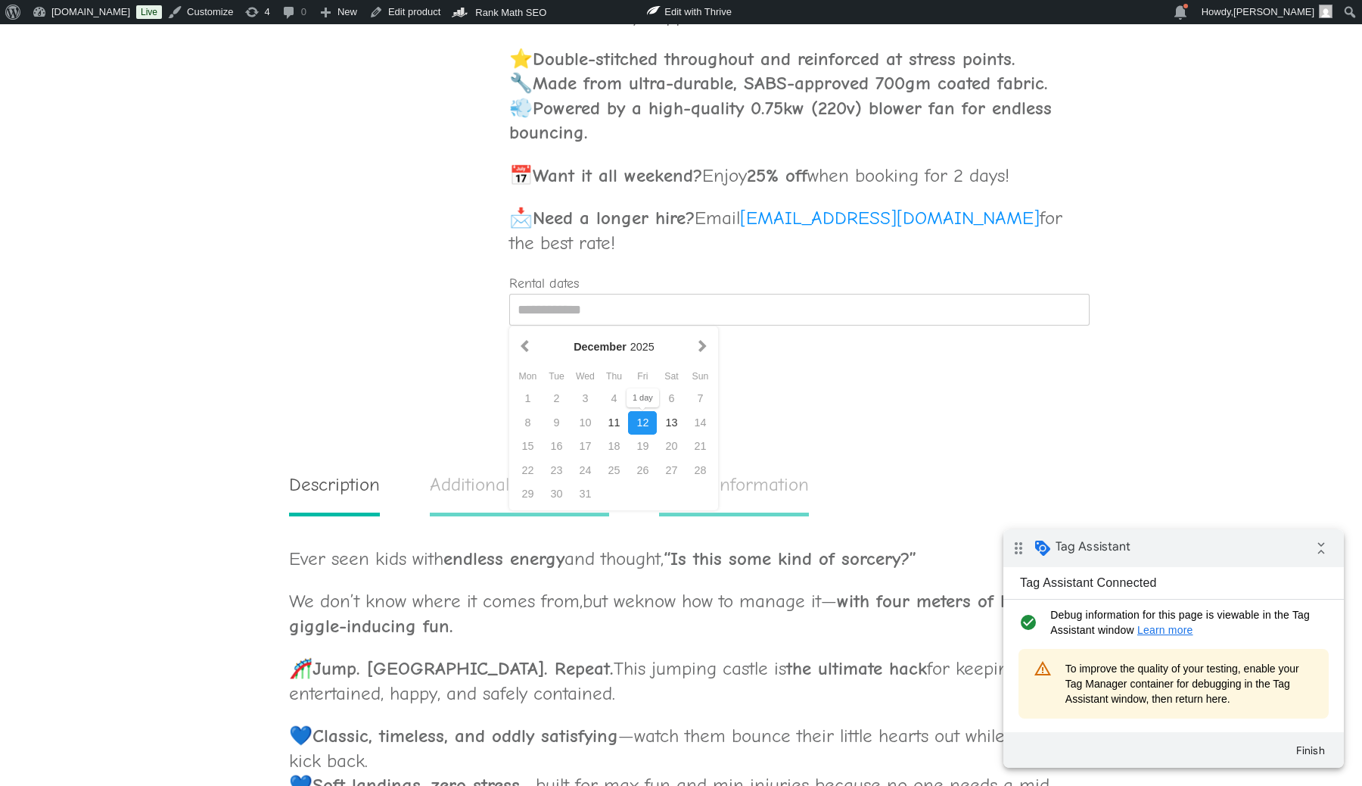
type input "**********"
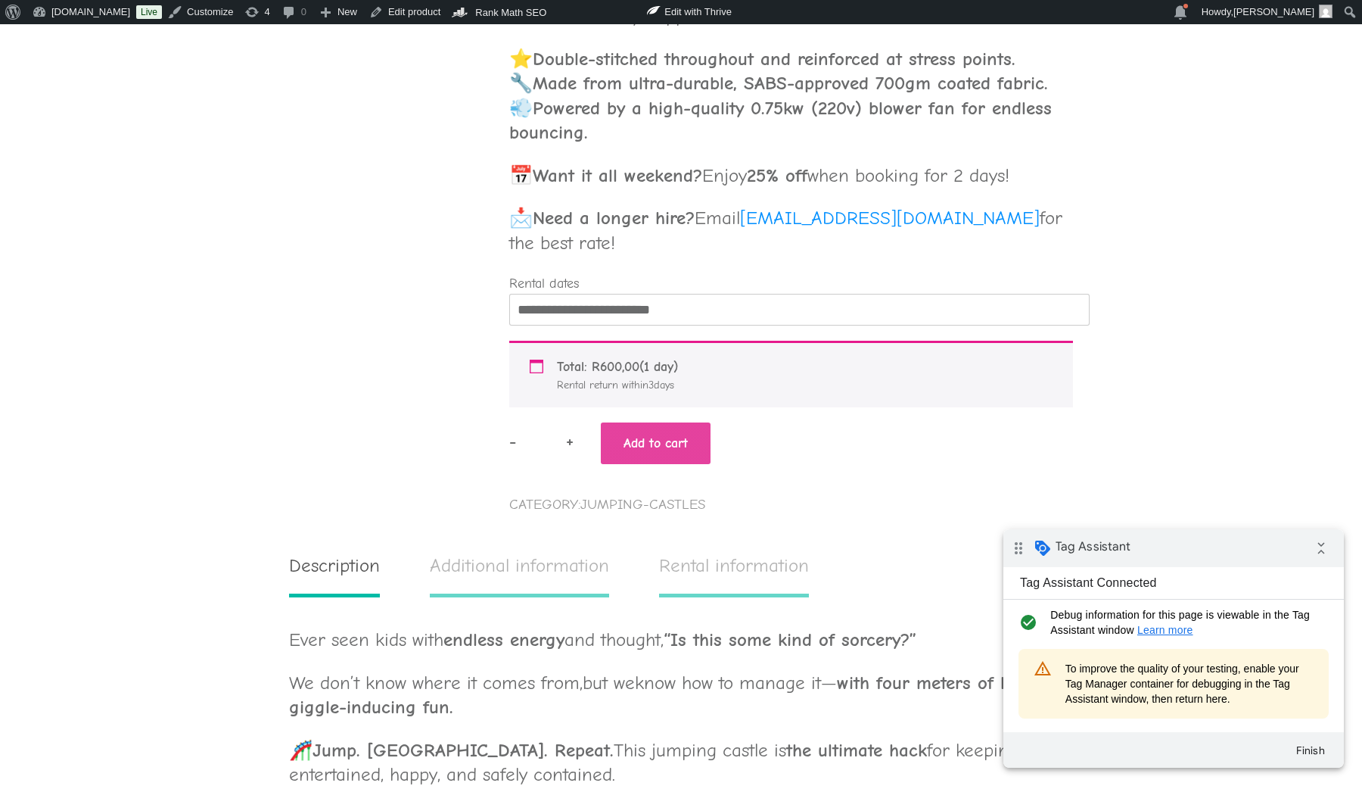
click at [668, 444] on button "Add to cart" at bounding box center [656, 443] width 110 height 42
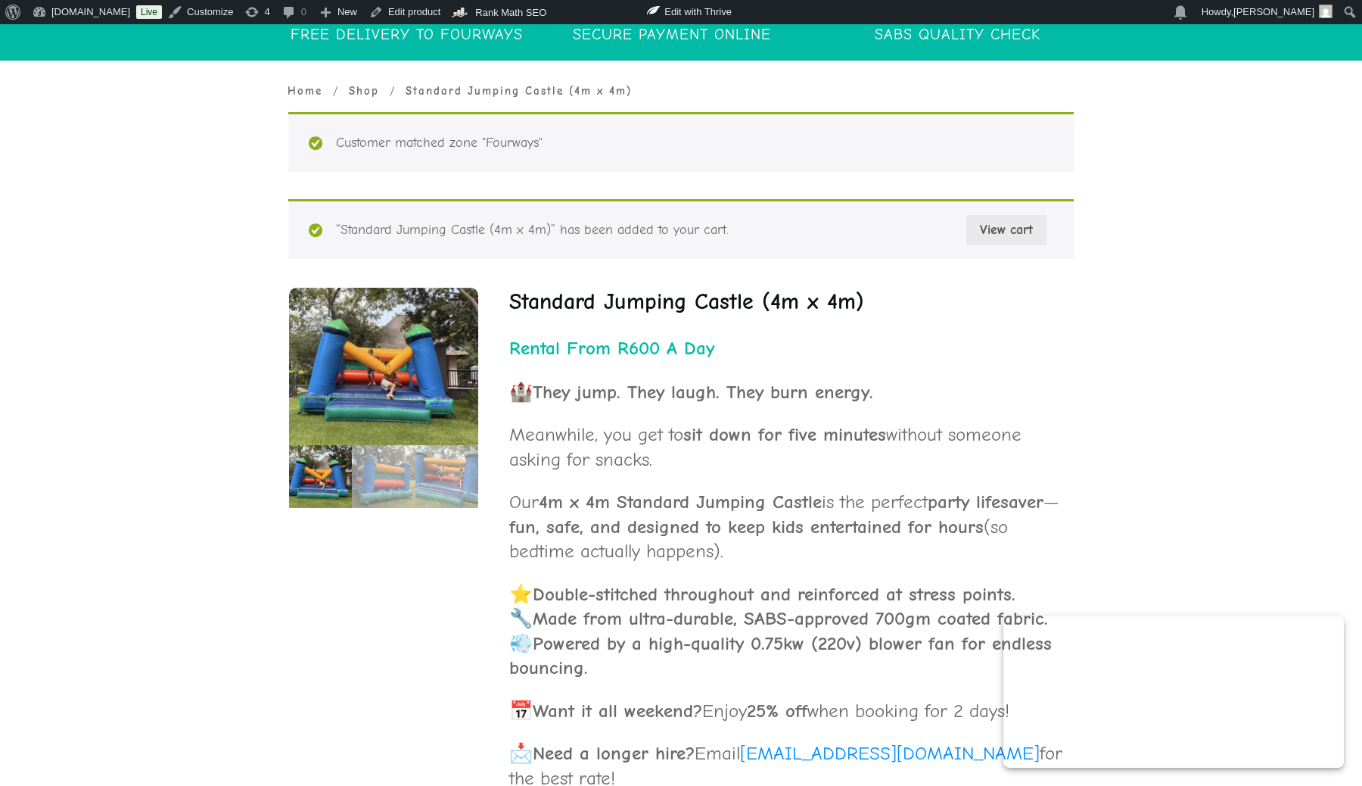
scroll to position [543, 0]
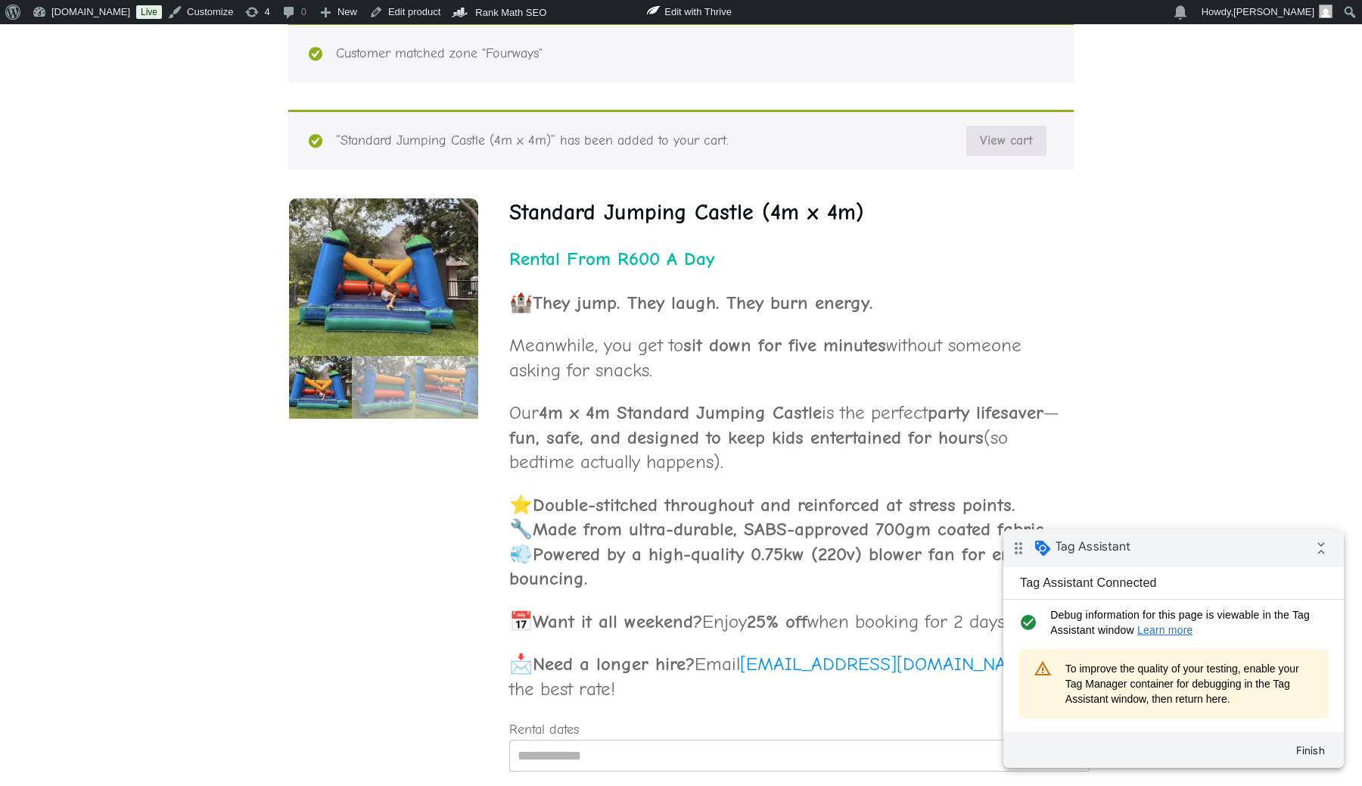
click at [1002, 137] on link "View cart" at bounding box center [1007, 141] width 80 height 30
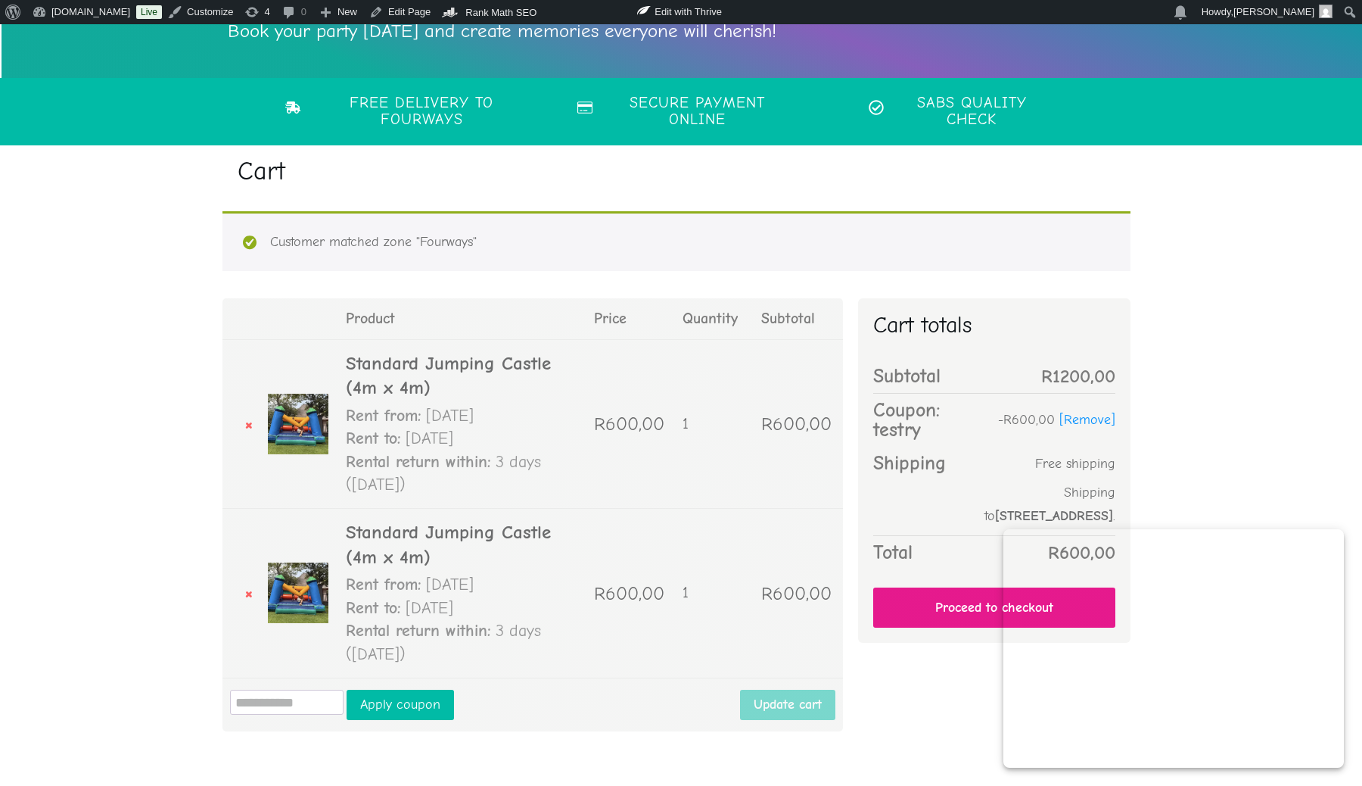
scroll to position [441, 0]
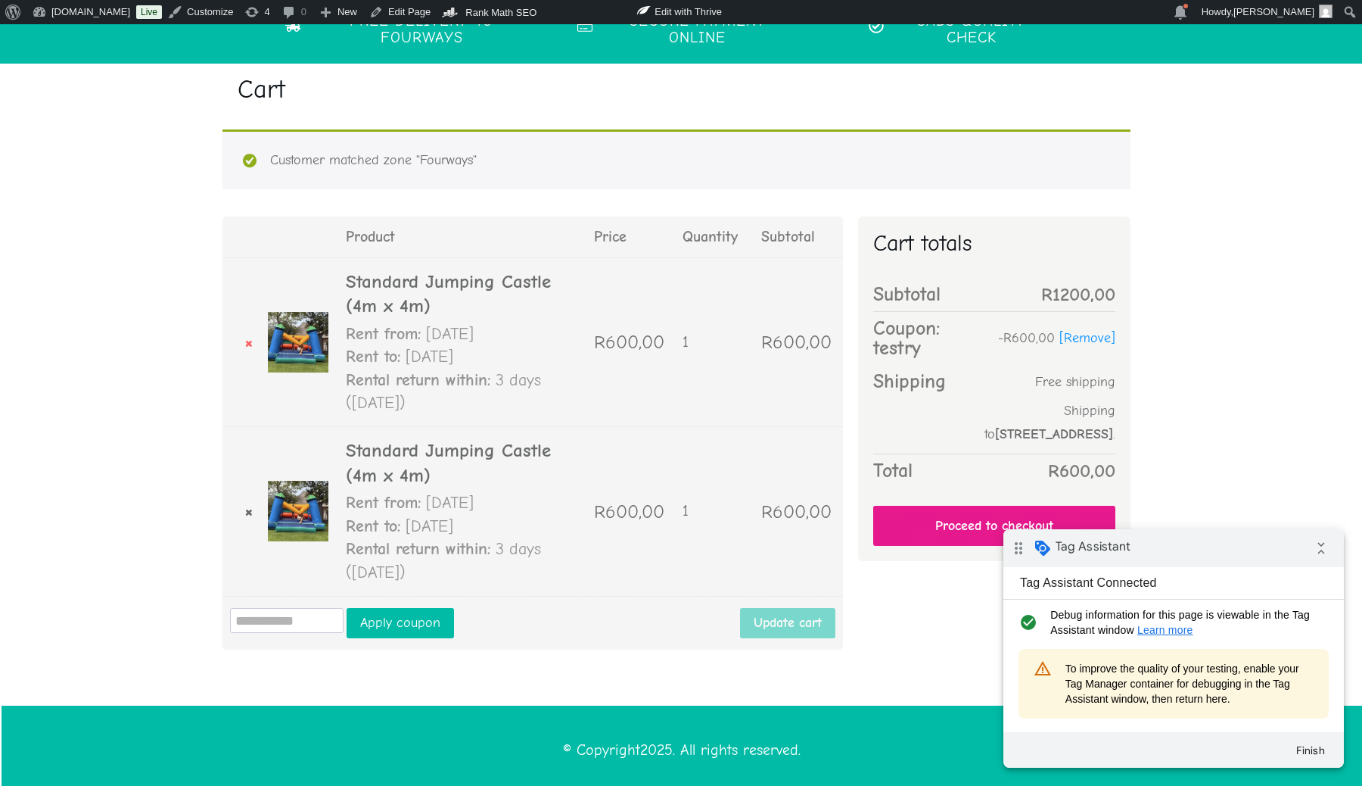
click at [248, 506] on link "×" at bounding box center [242, 511] width 38 height 23
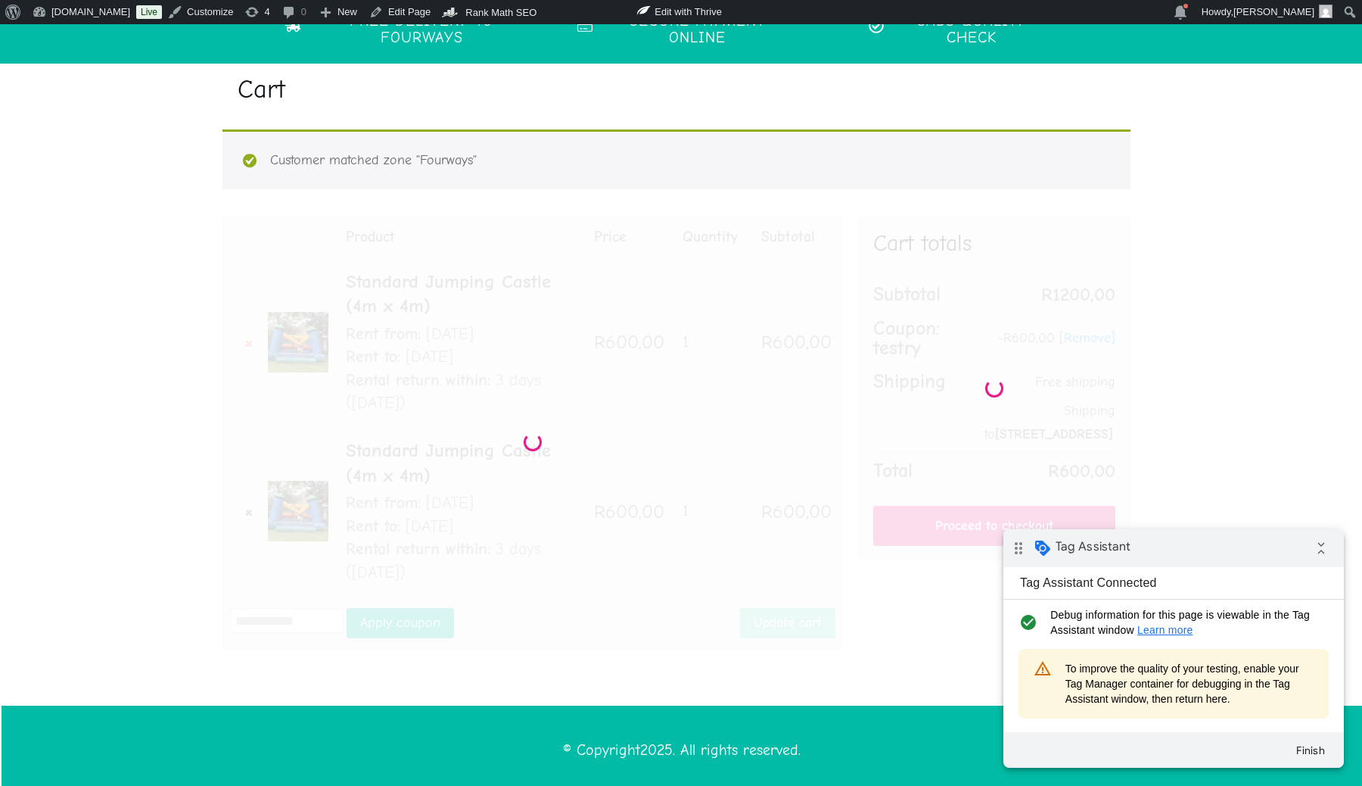
scroll to position [334, 0]
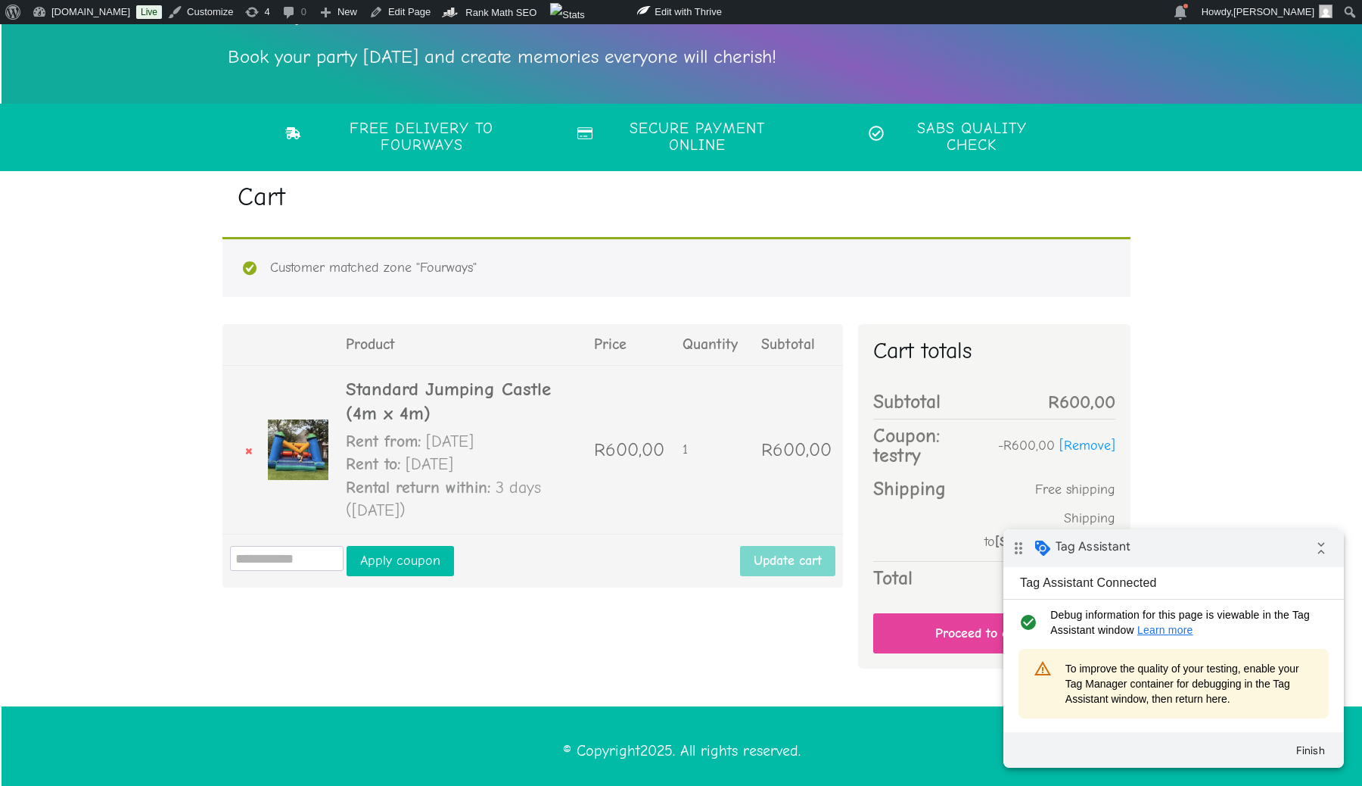
click at [933, 625] on link "Proceed to checkout" at bounding box center [994, 633] width 242 height 40
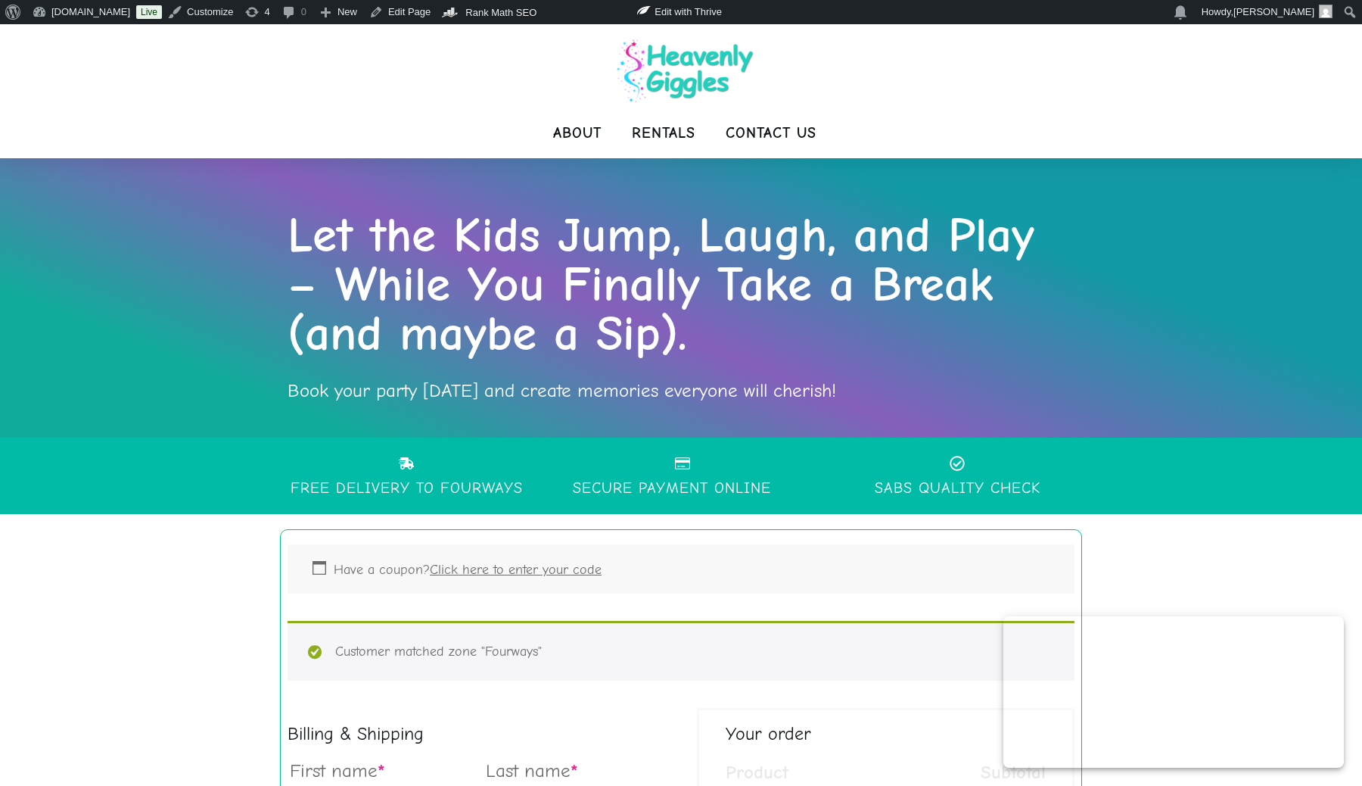
select select "**"
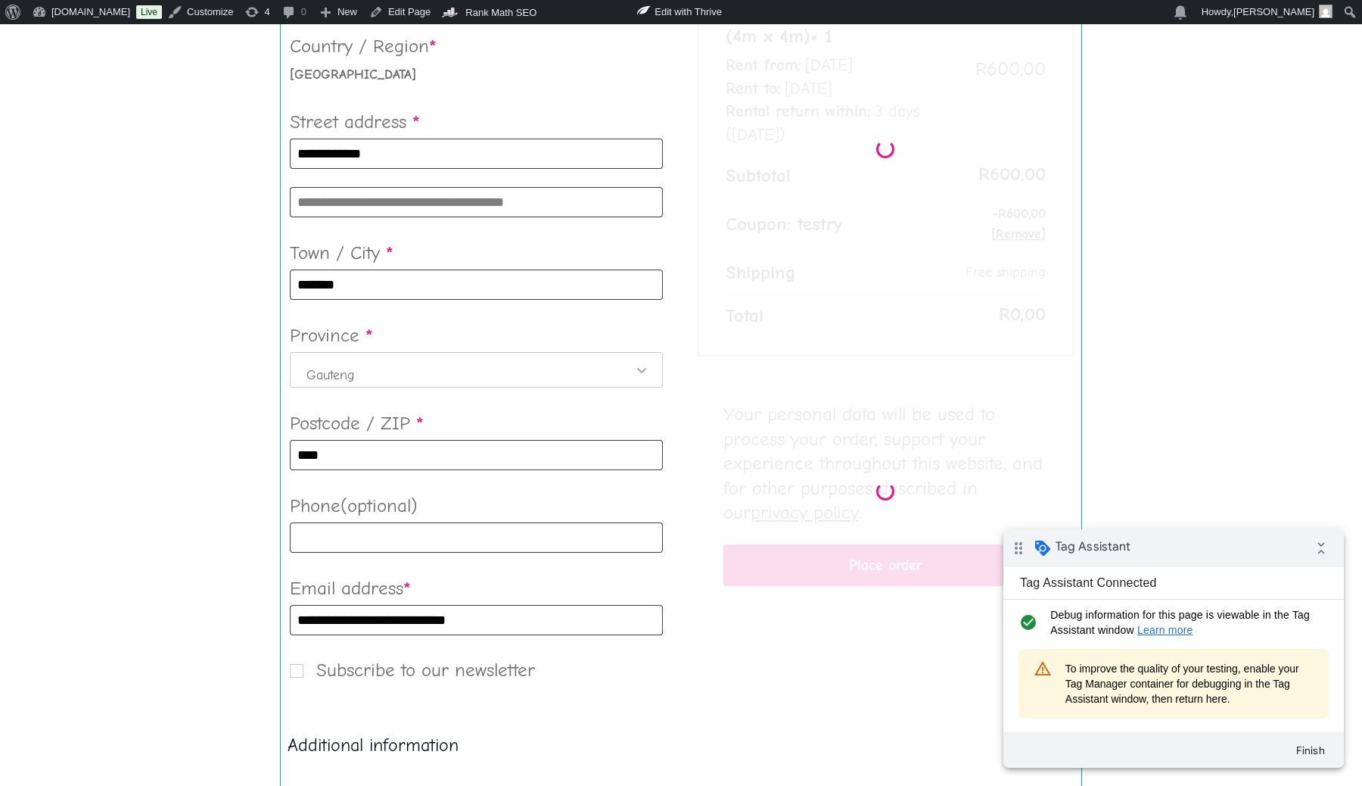
scroll to position [810, 0]
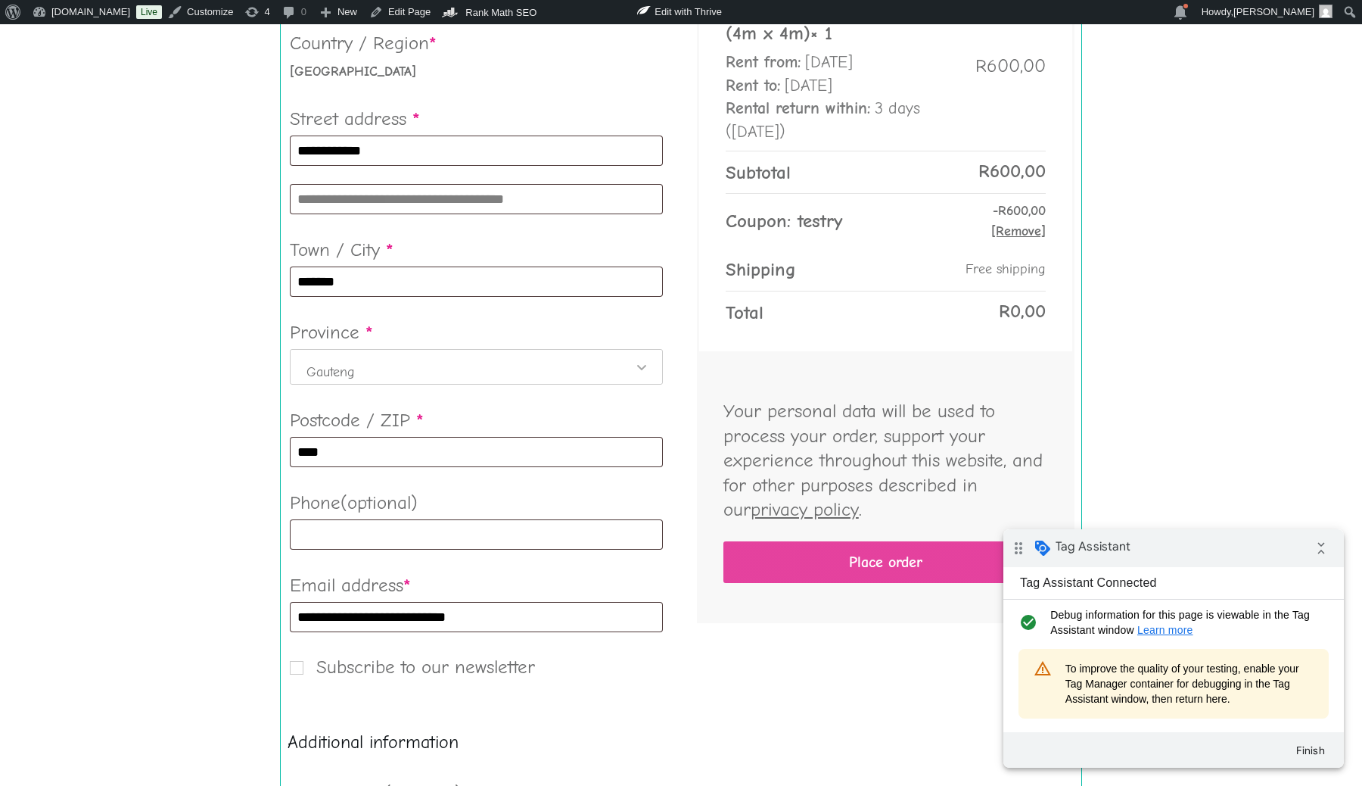
click at [853, 554] on button "Place order" at bounding box center [886, 562] width 325 height 42
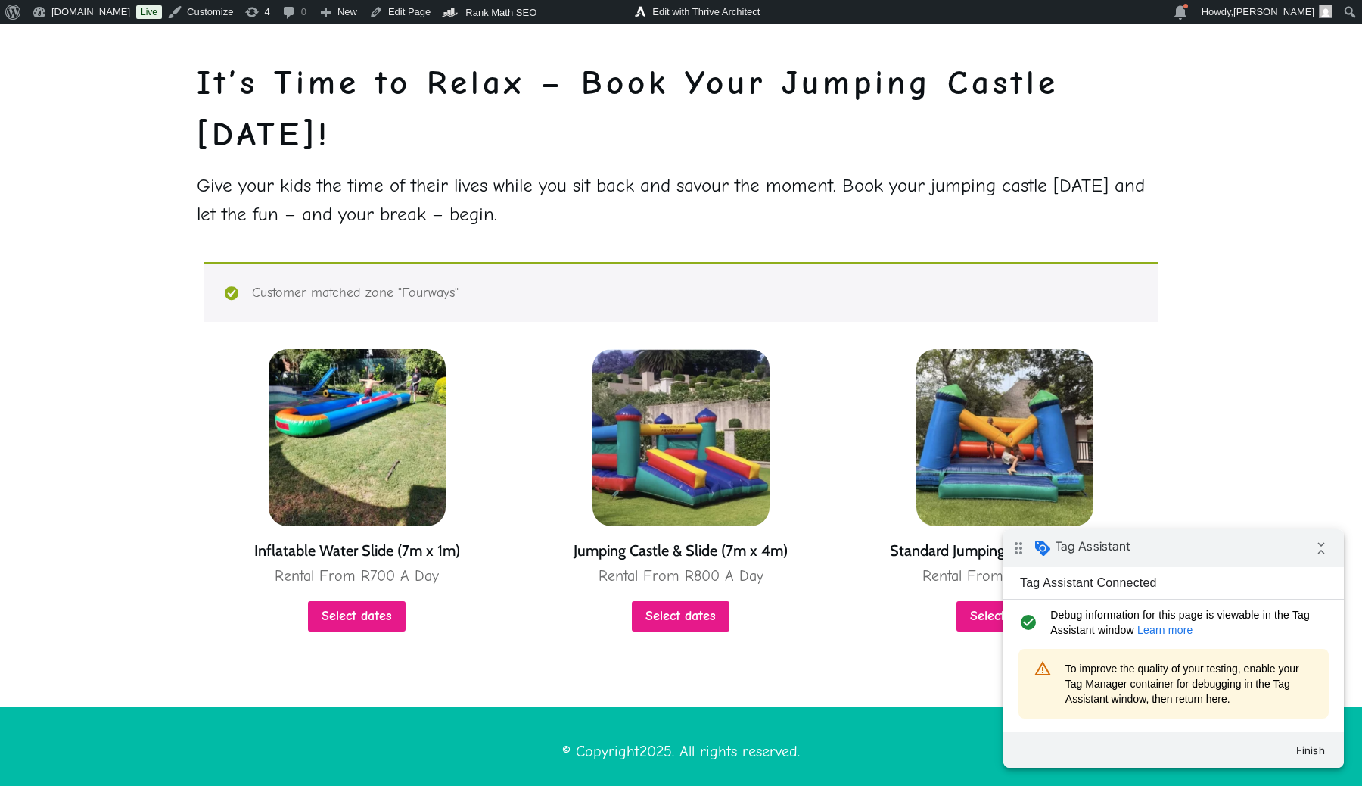
scroll to position [3550, 0]
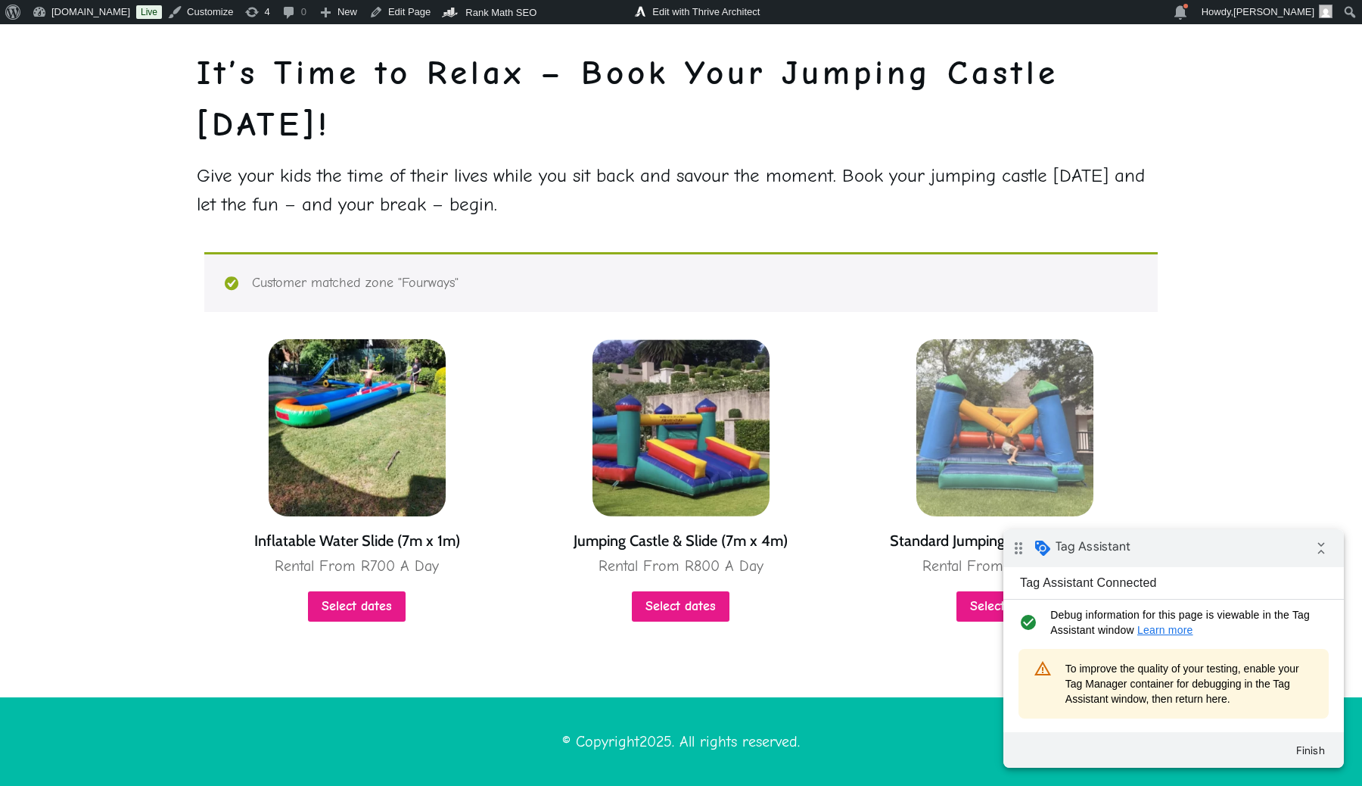
click at [990, 450] on img at bounding box center [1005, 427] width 177 height 177
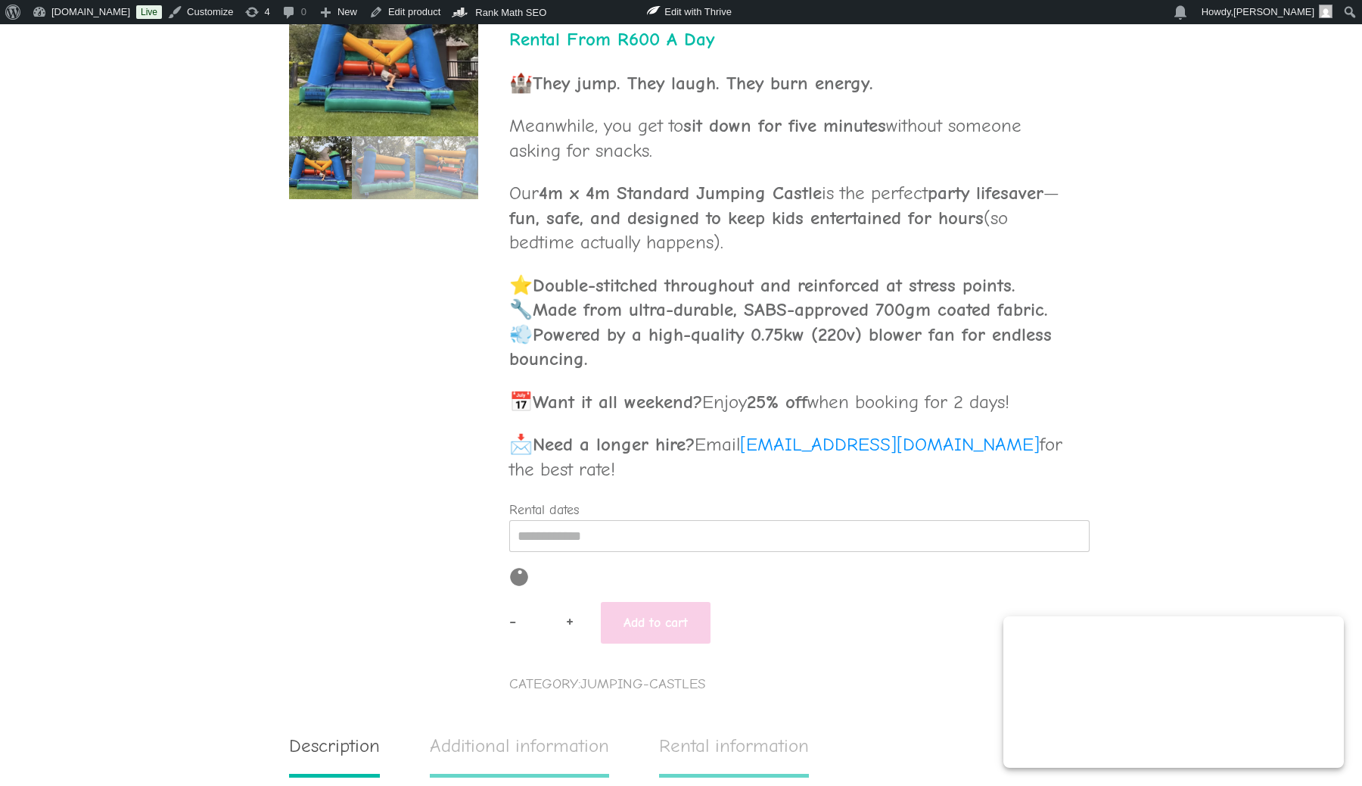
scroll to position [597, 0]
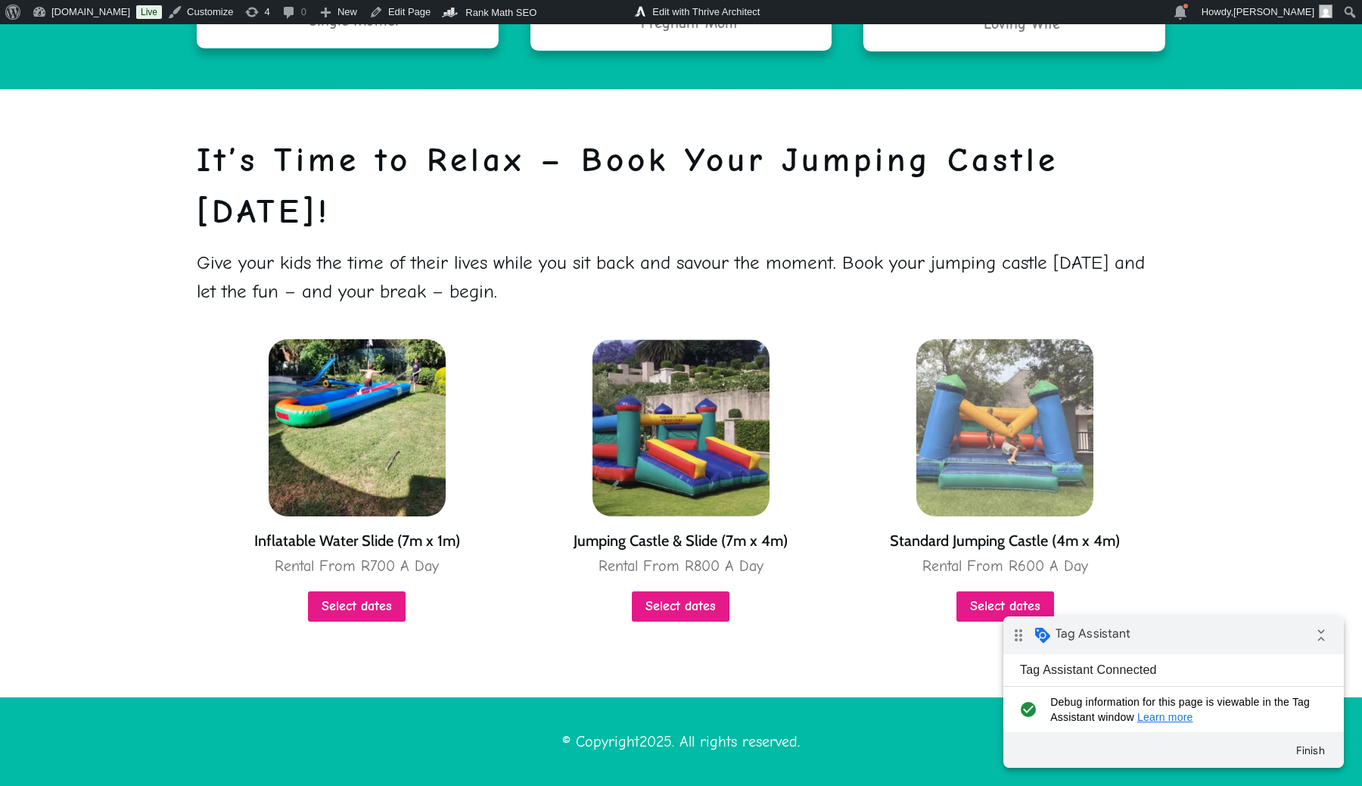
click at [1017, 425] on img at bounding box center [1005, 427] width 177 height 177
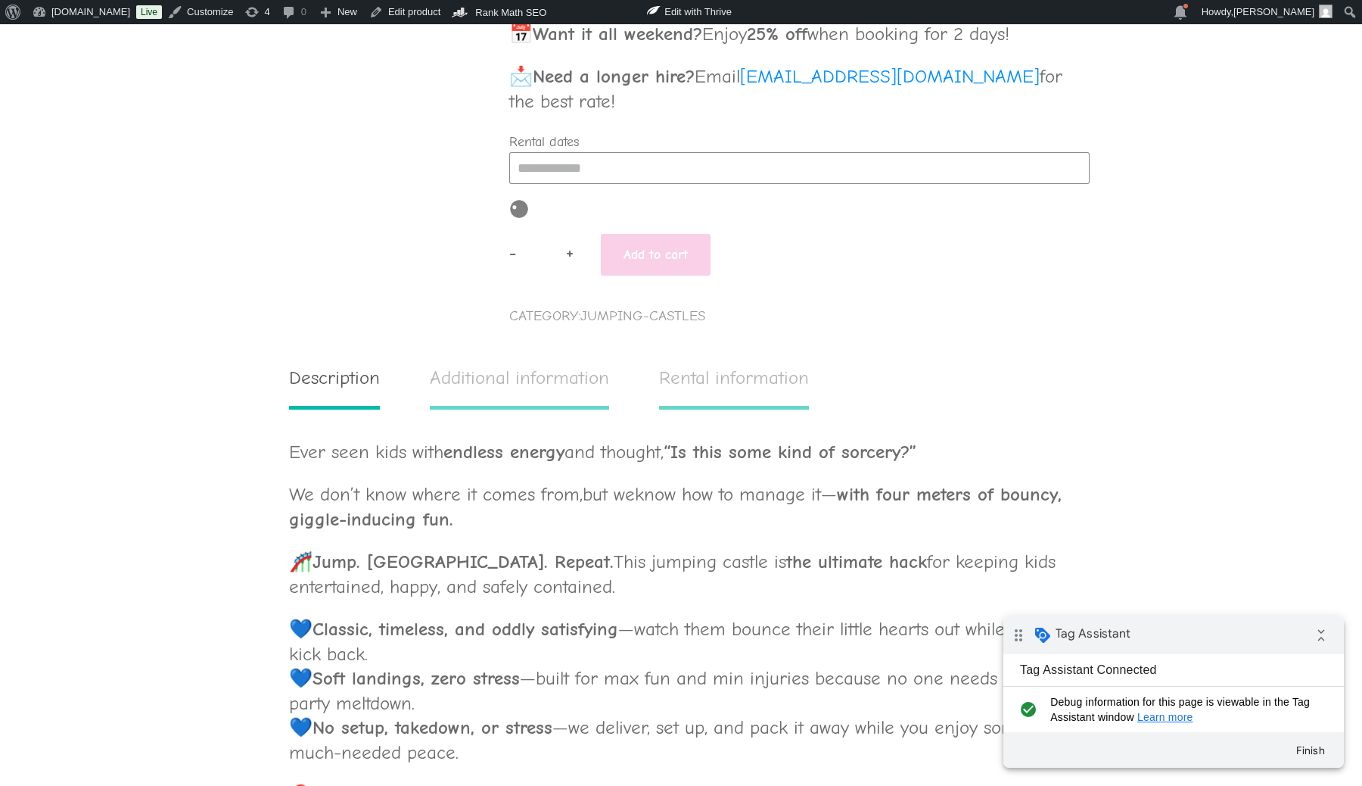
click at [628, 170] on input "Rental dates" at bounding box center [799, 168] width 581 height 32
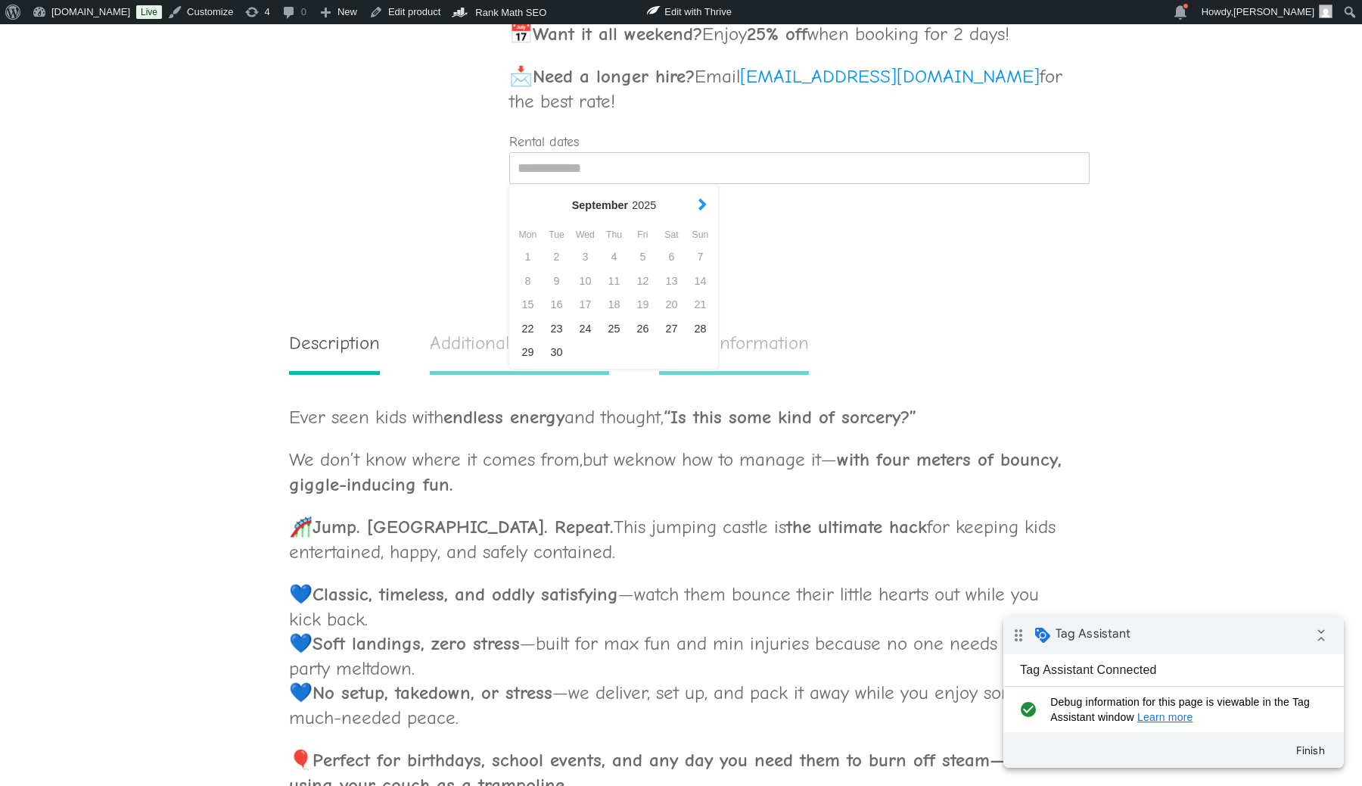
click at [698, 209] on button "button" at bounding box center [703, 206] width 16 height 20
click at [614, 261] on div "1" at bounding box center [613, 257] width 29 height 24
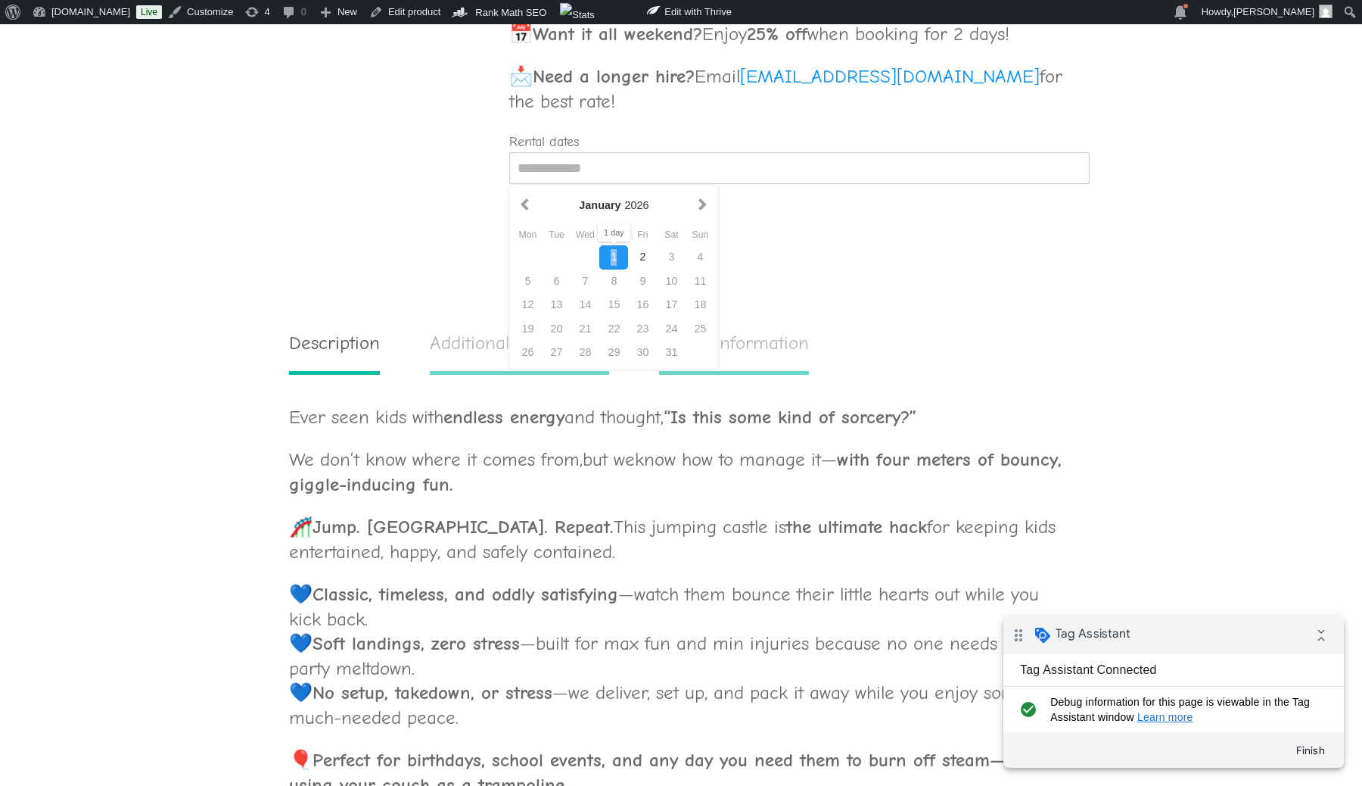
type input "**********"
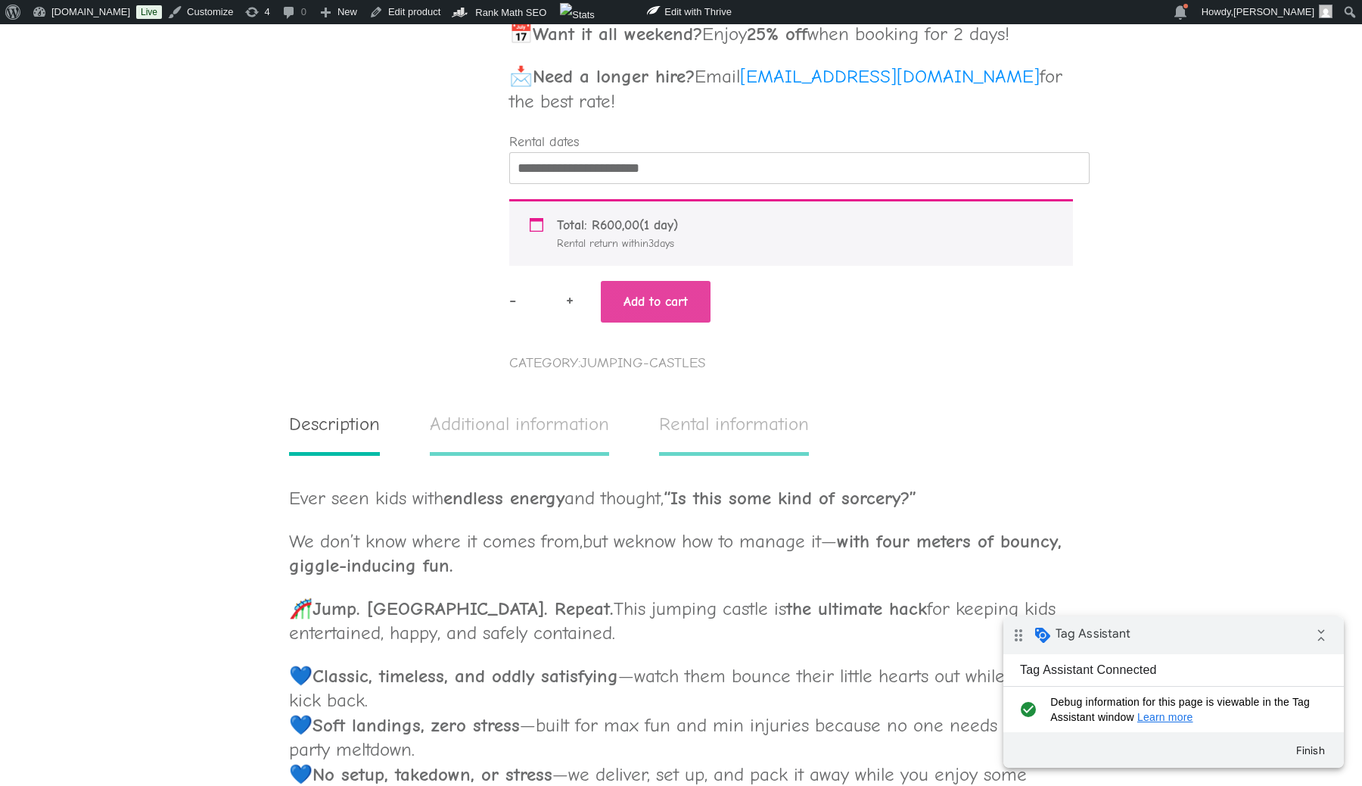
click at [641, 297] on button "Add to cart" at bounding box center [656, 302] width 110 height 42
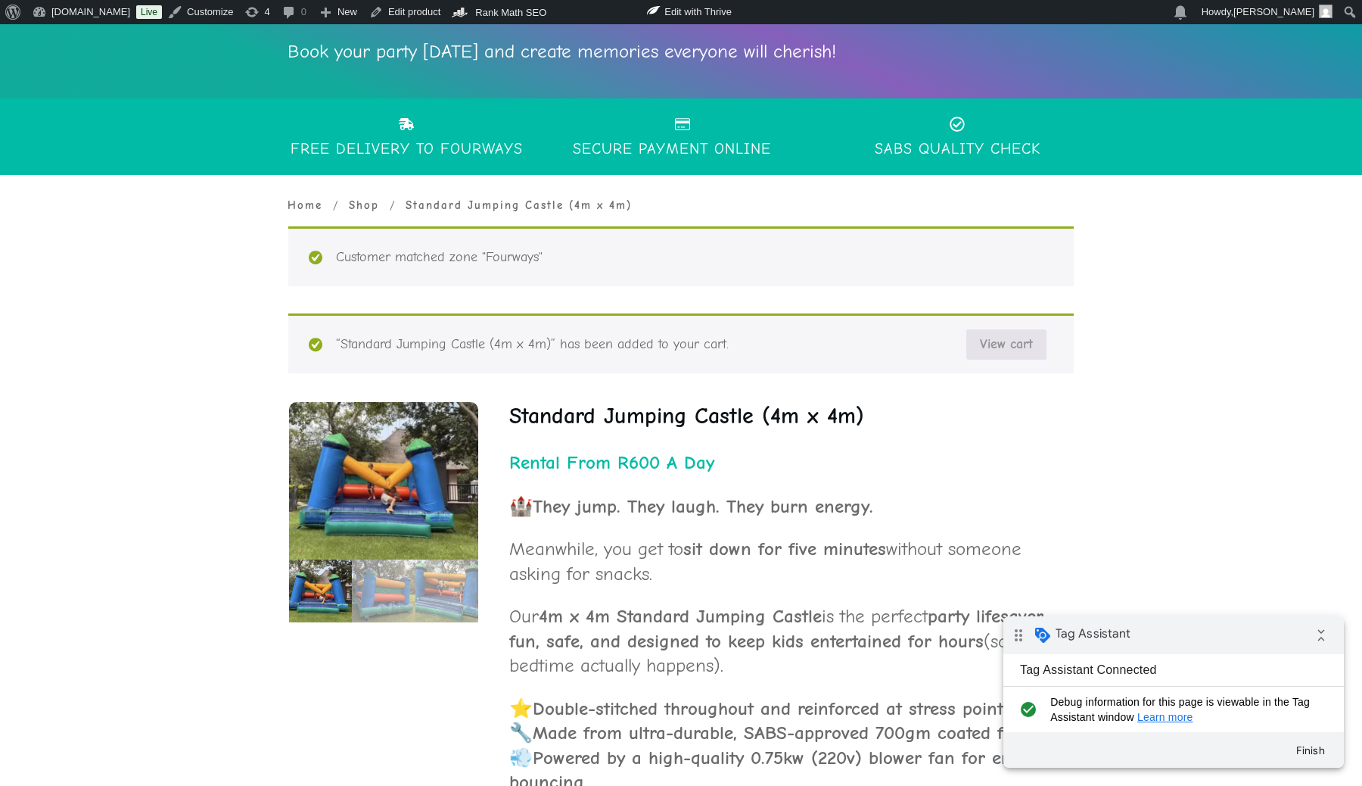
click at [1030, 353] on link "View cart" at bounding box center [1007, 344] width 80 height 30
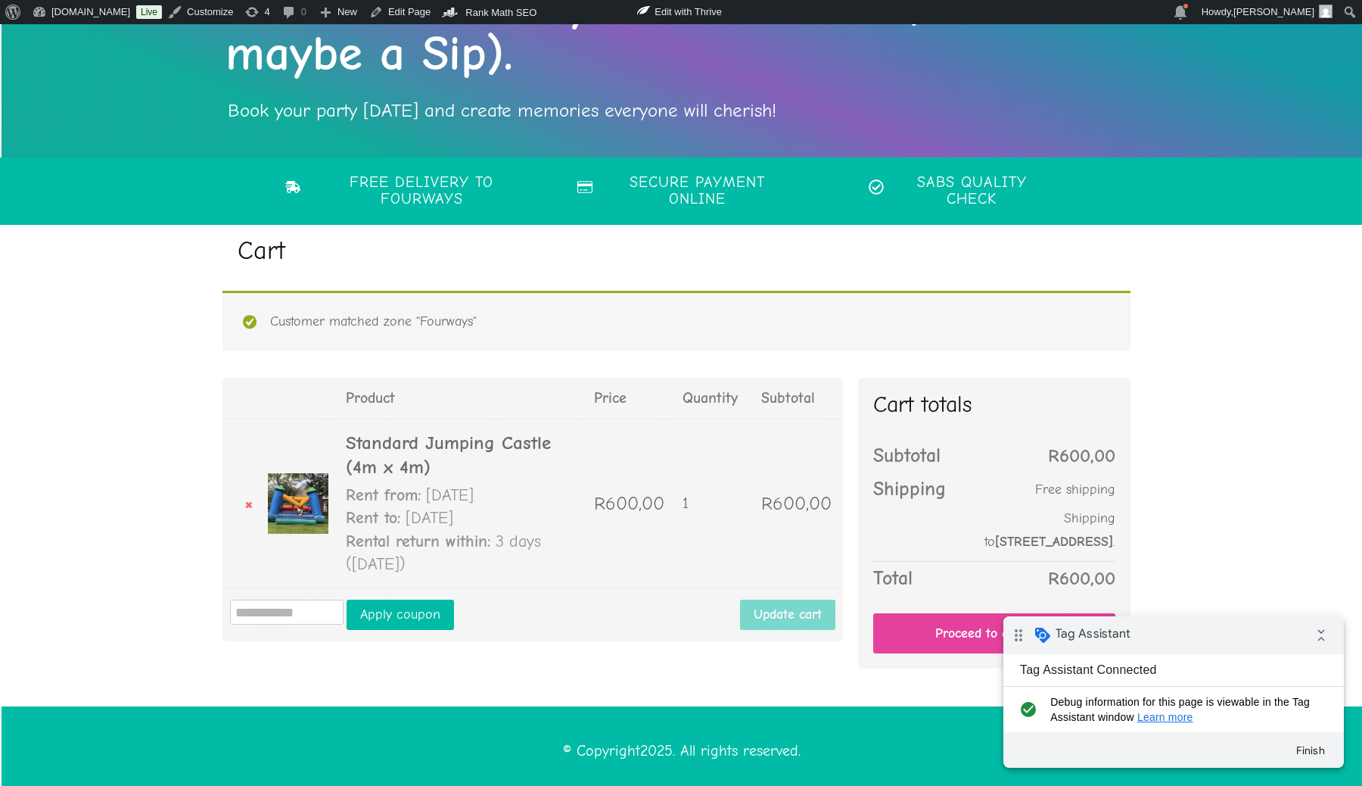
click at [920, 613] on link "Proceed to checkout" at bounding box center [994, 633] width 242 height 40
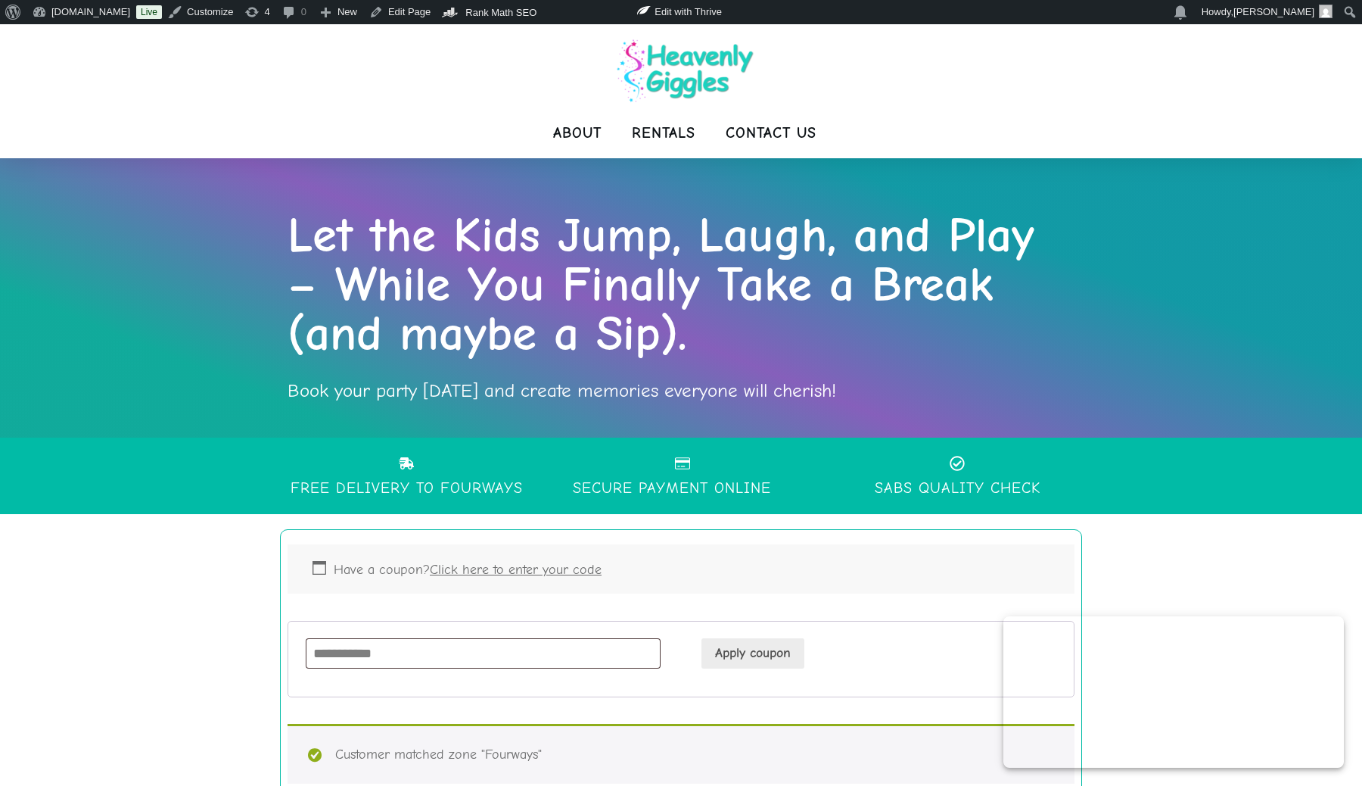
select select "**"
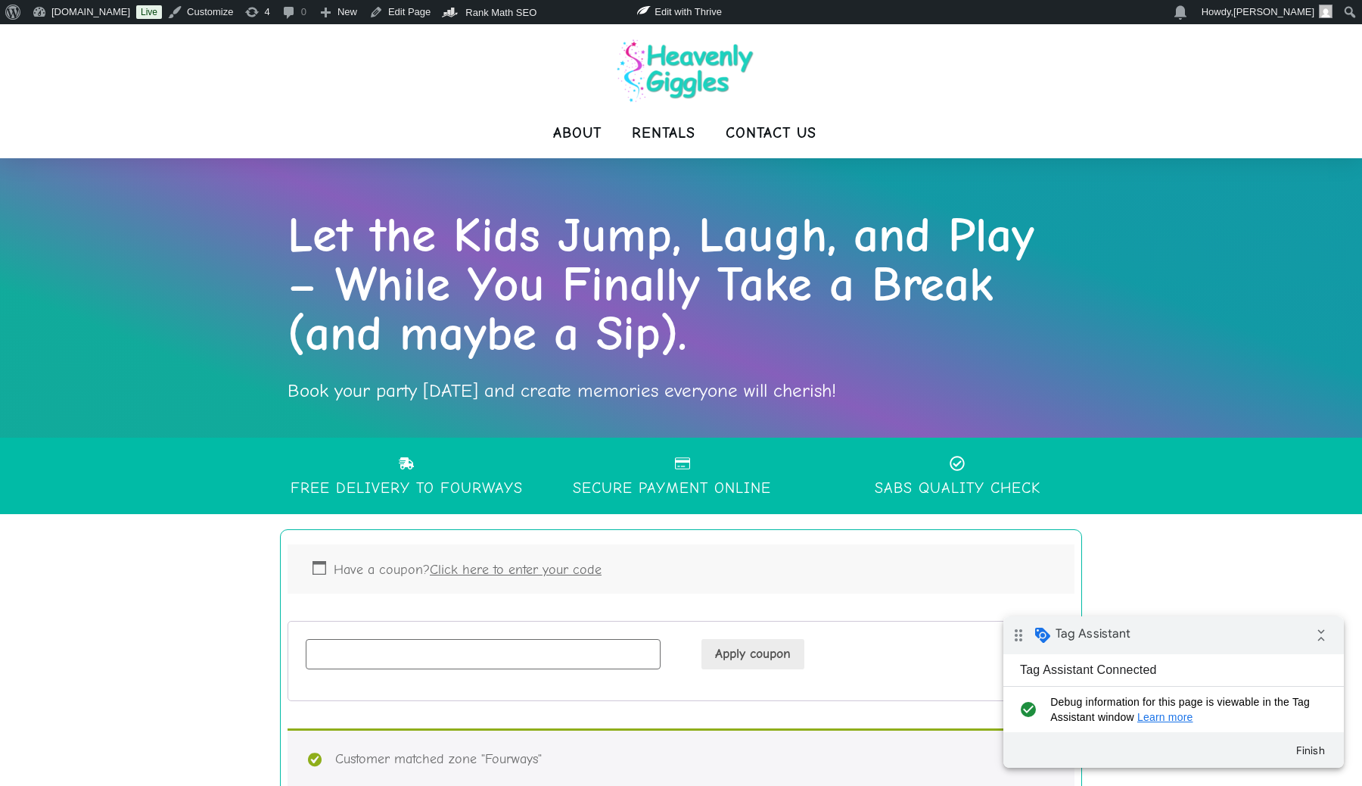
paste input "******"
type input "******"
click at [731, 647] on button "Apply coupon" at bounding box center [753, 654] width 103 height 30
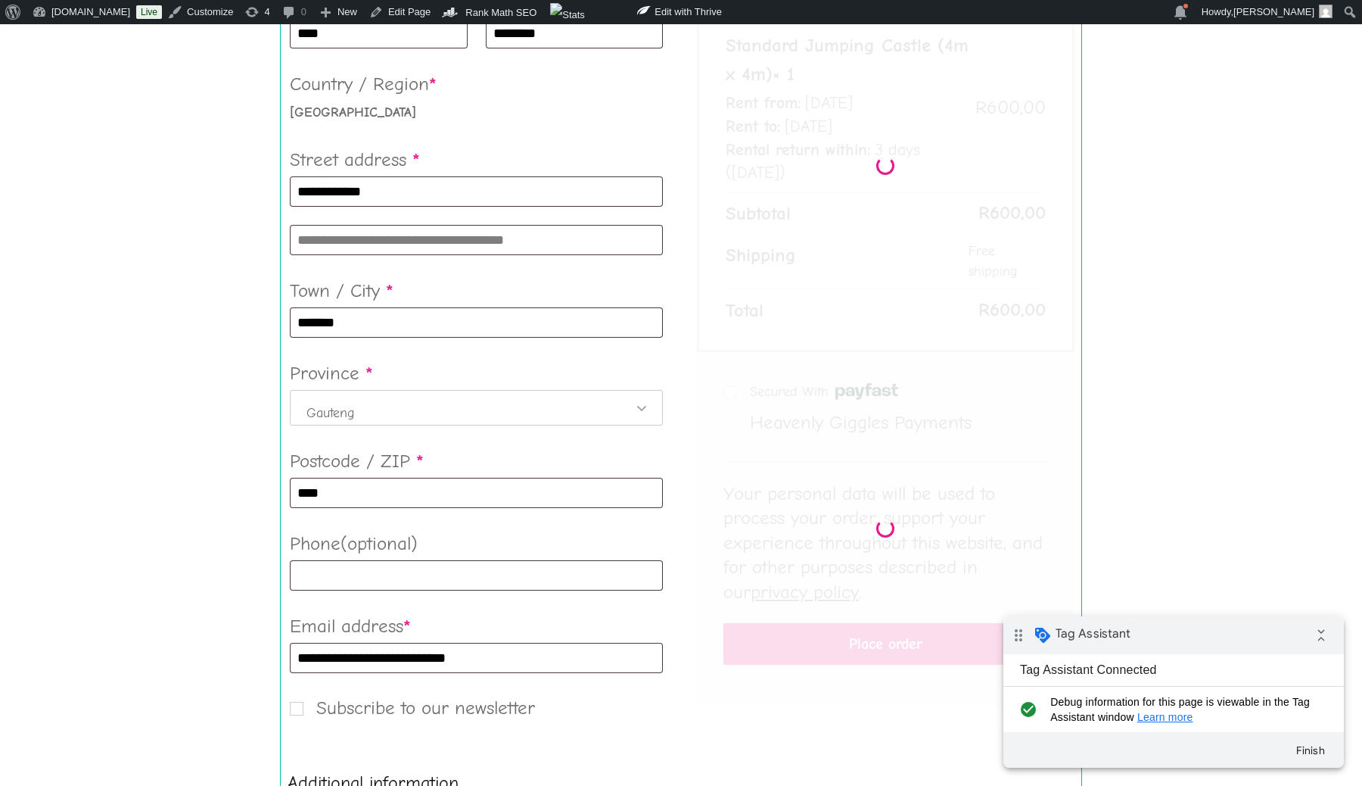
scroll to position [877, 0]
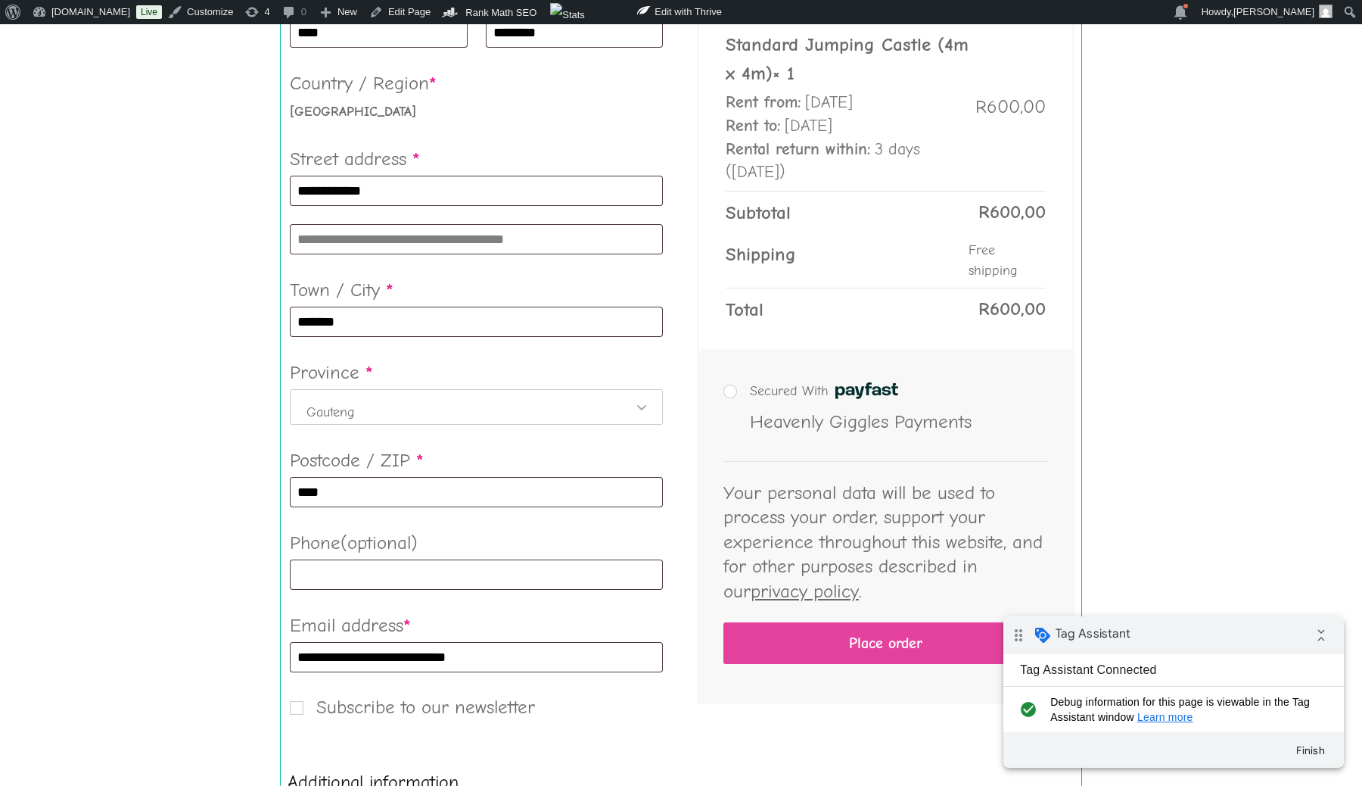
click at [824, 642] on button "Place order" at bounding box center [886, 643] width 325 height 42
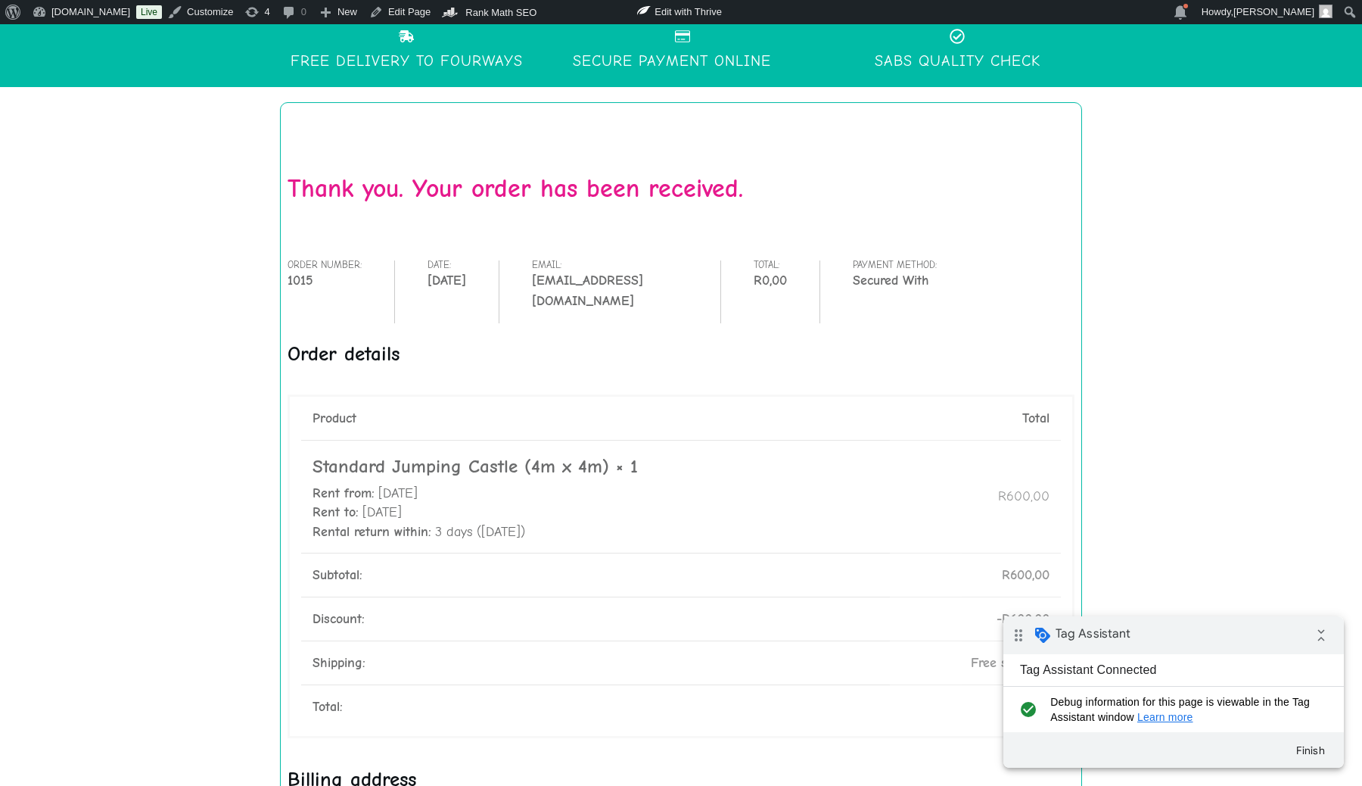
scroll to position [468, 0]
